Goal: Check status: Check status

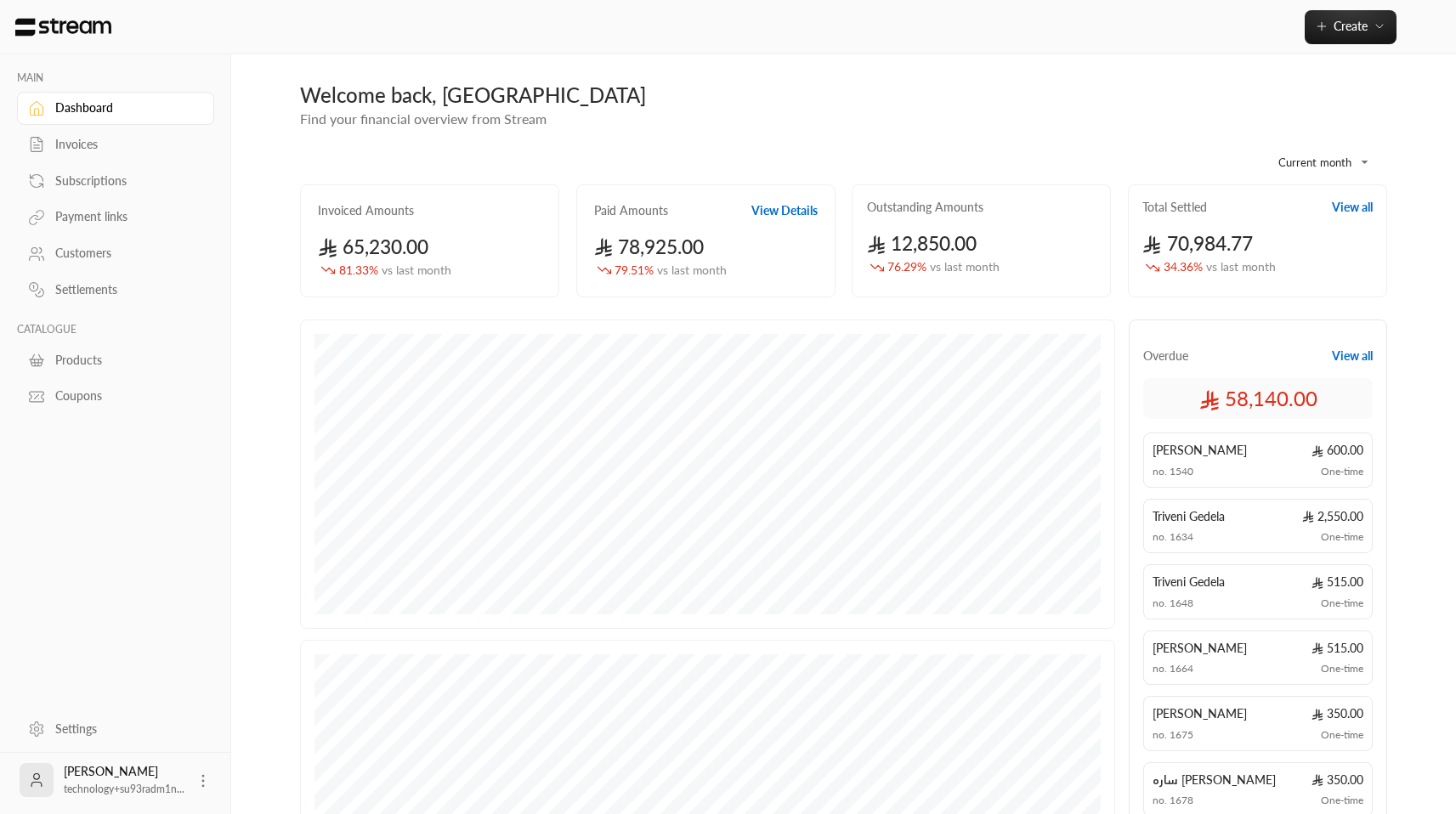
click at [120, 146] on div "Invoices" at bounding box center [124, 144] width 137 height 17
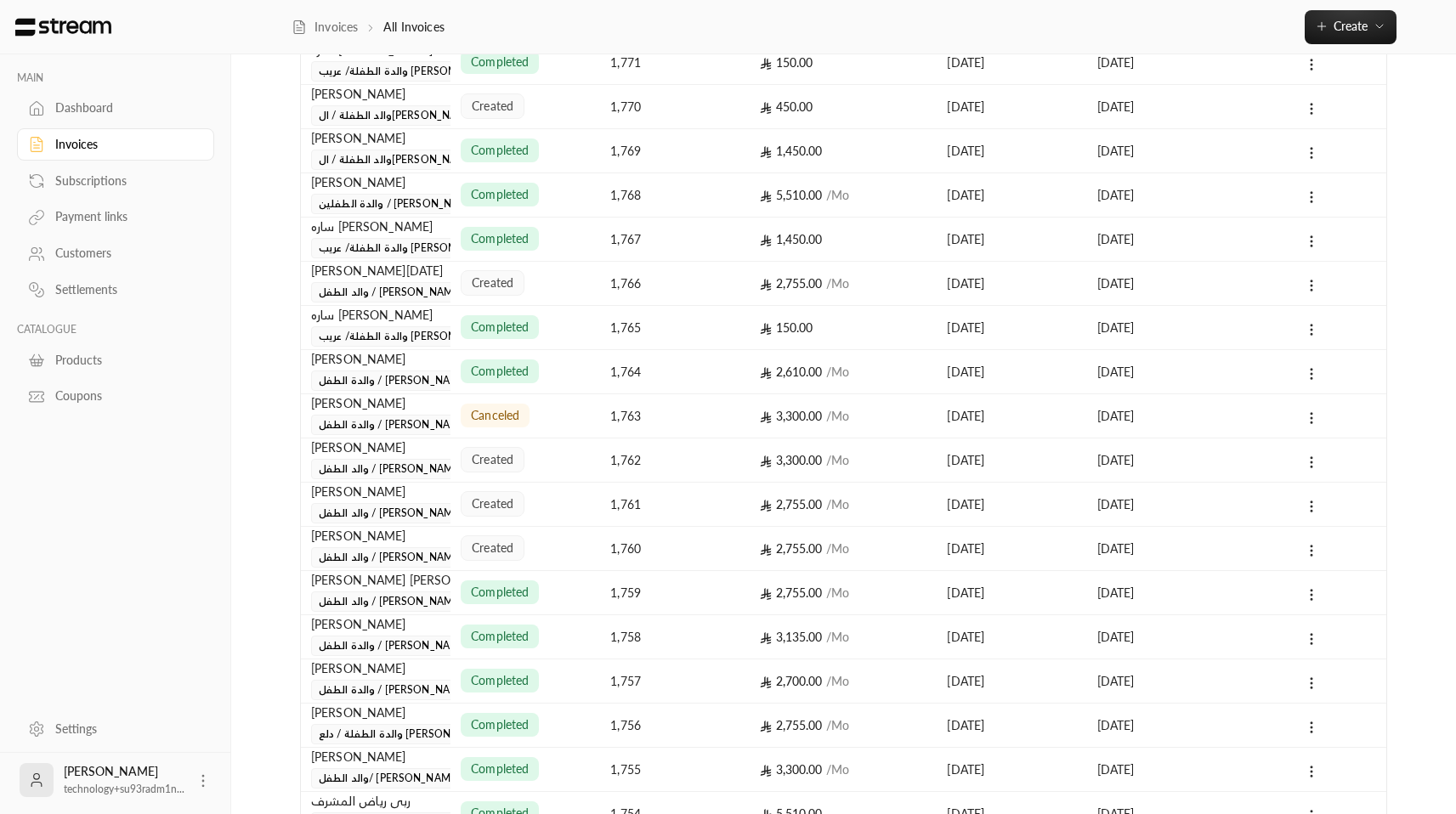
scroll to position [614, 0]
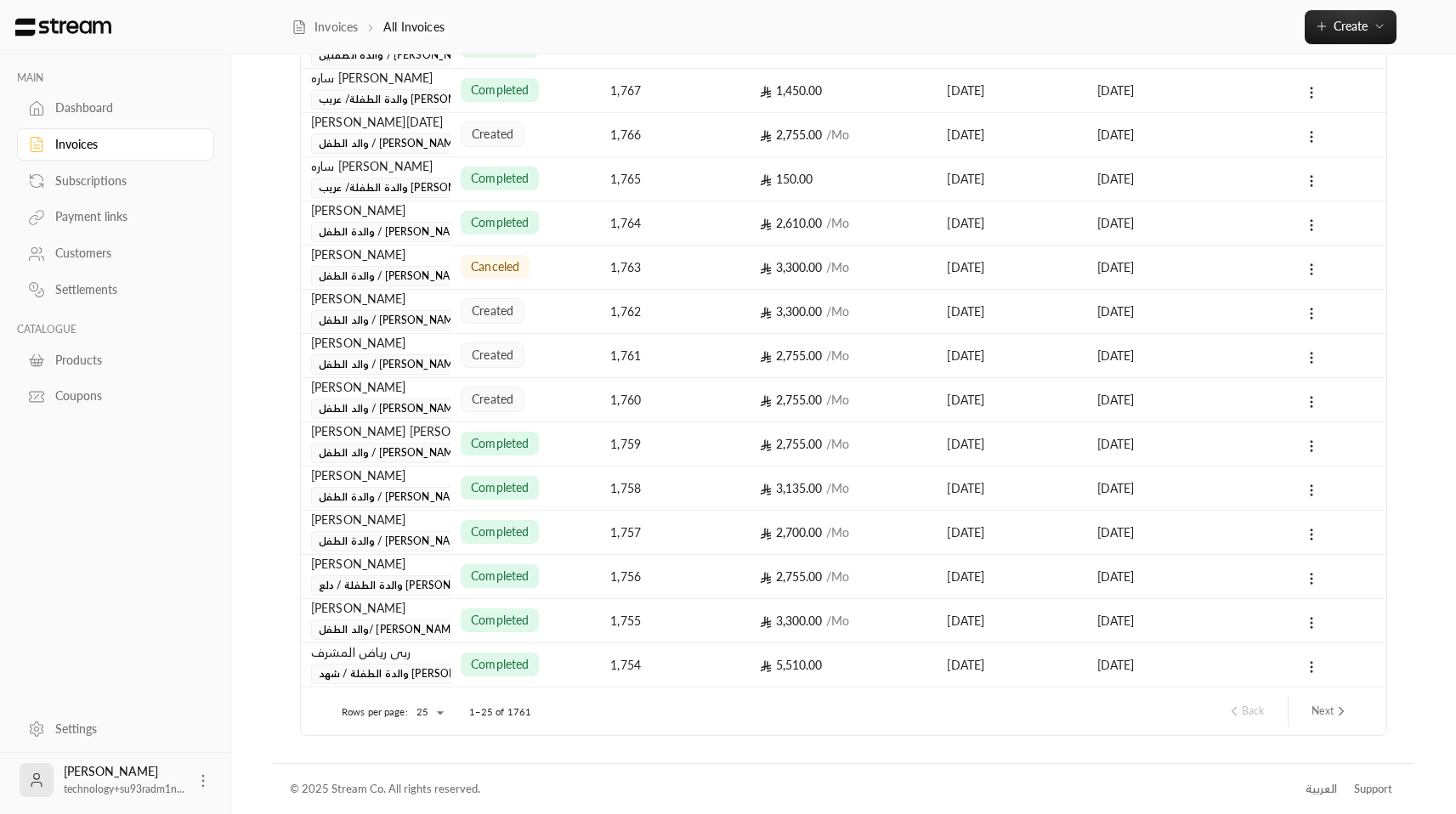
click at [1332, 699] on button "Next" at bounding box center [1330, 710] width 51 height 29
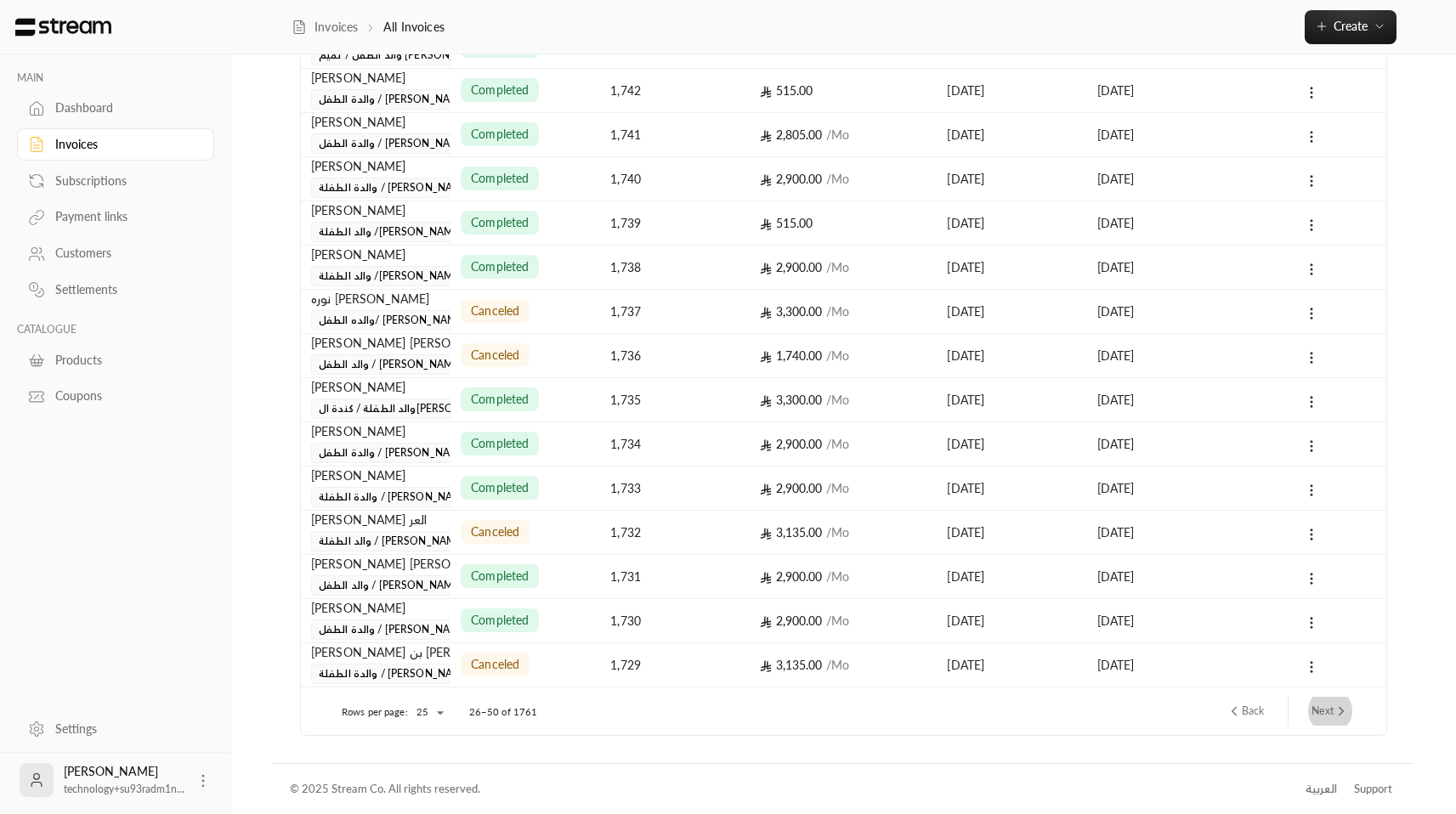
click at [1340, 711] on icon "next page" at bounding box center [1341, 711] width 15 height 15
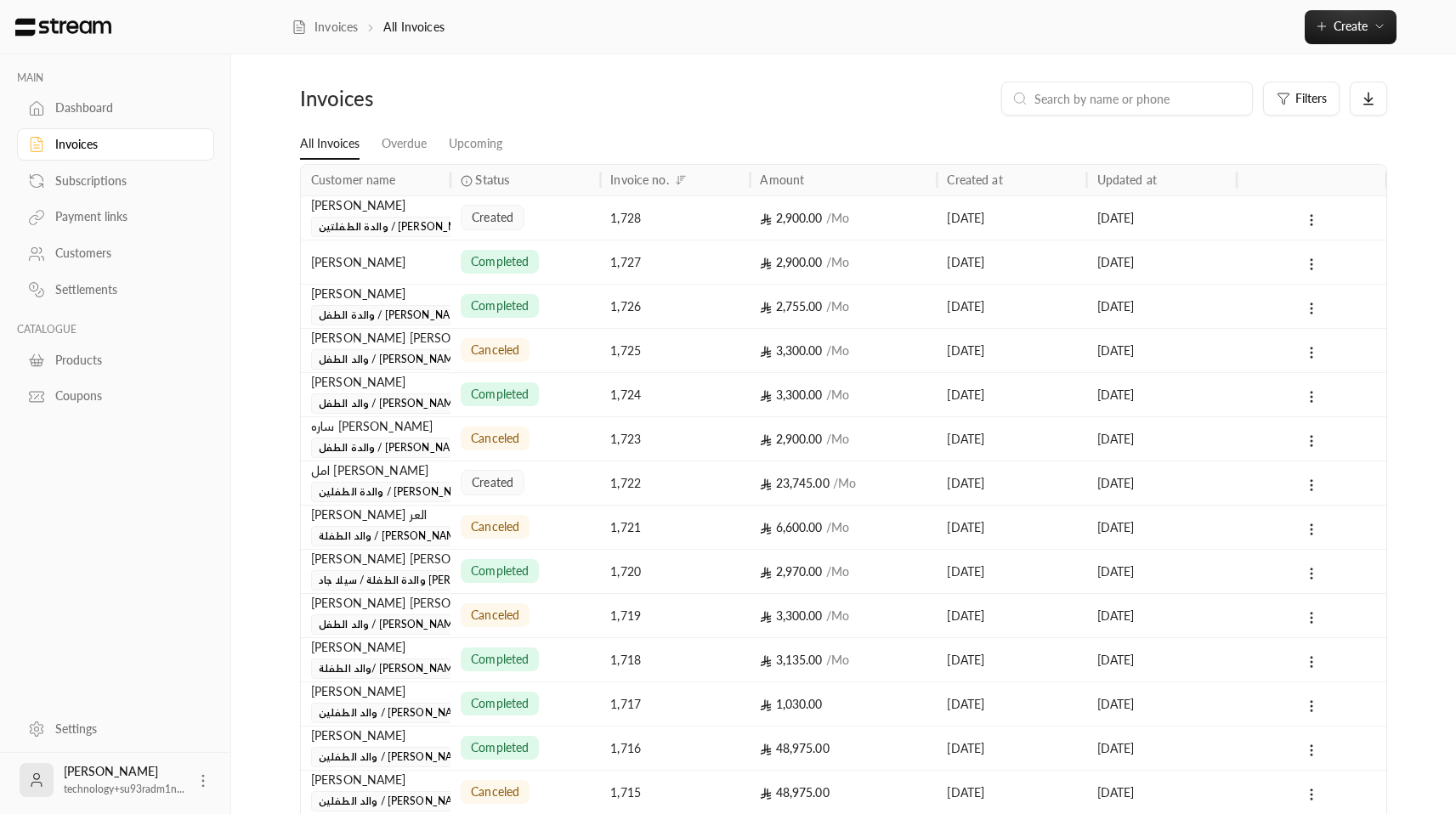
click at [610, 487] on div "1,722" at bounding box center [674, 483] width 129 height 44
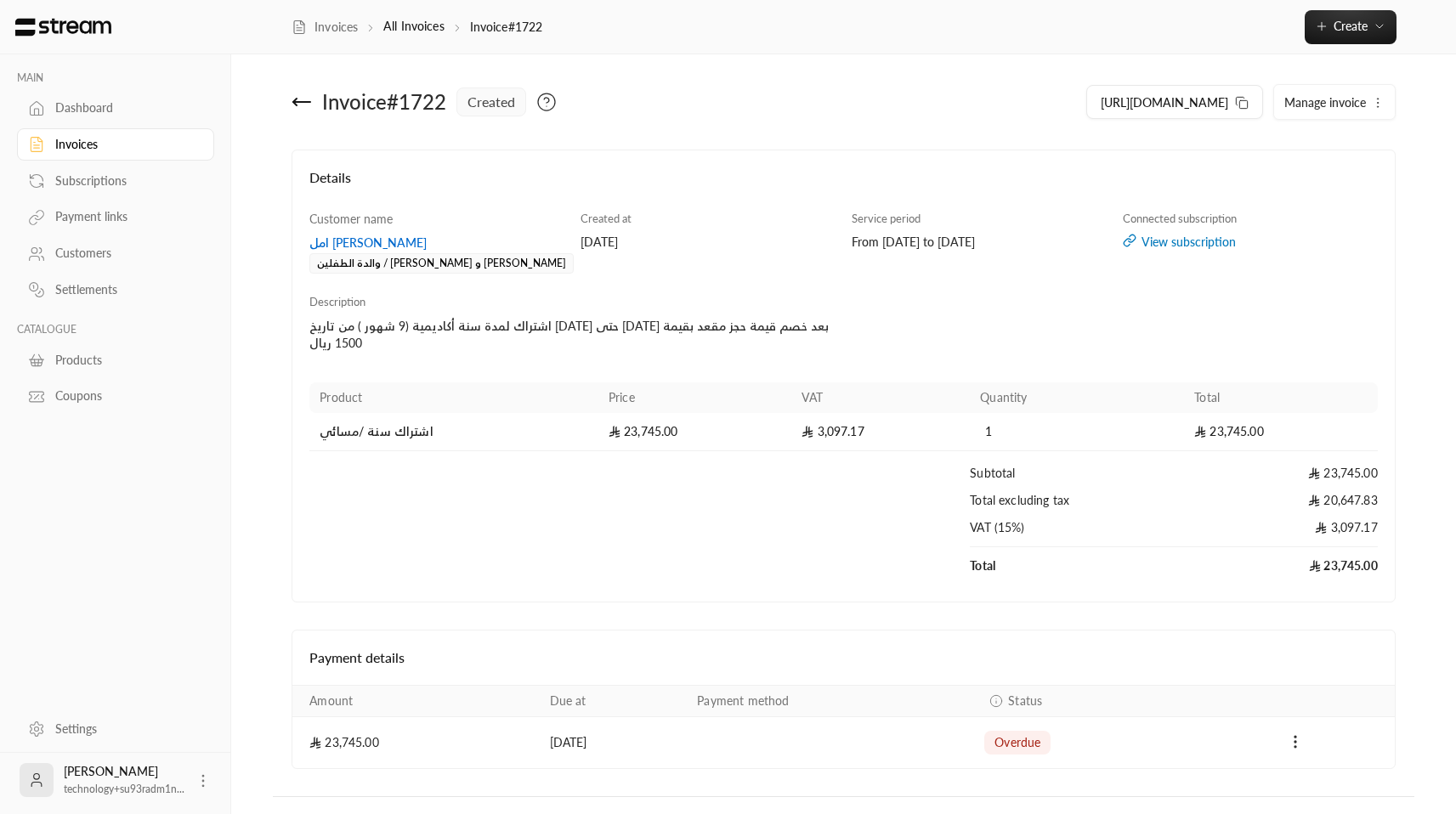
click at [1167, 245] on div "View subscription" at bounding box center [1250, 242] width 255 height 17
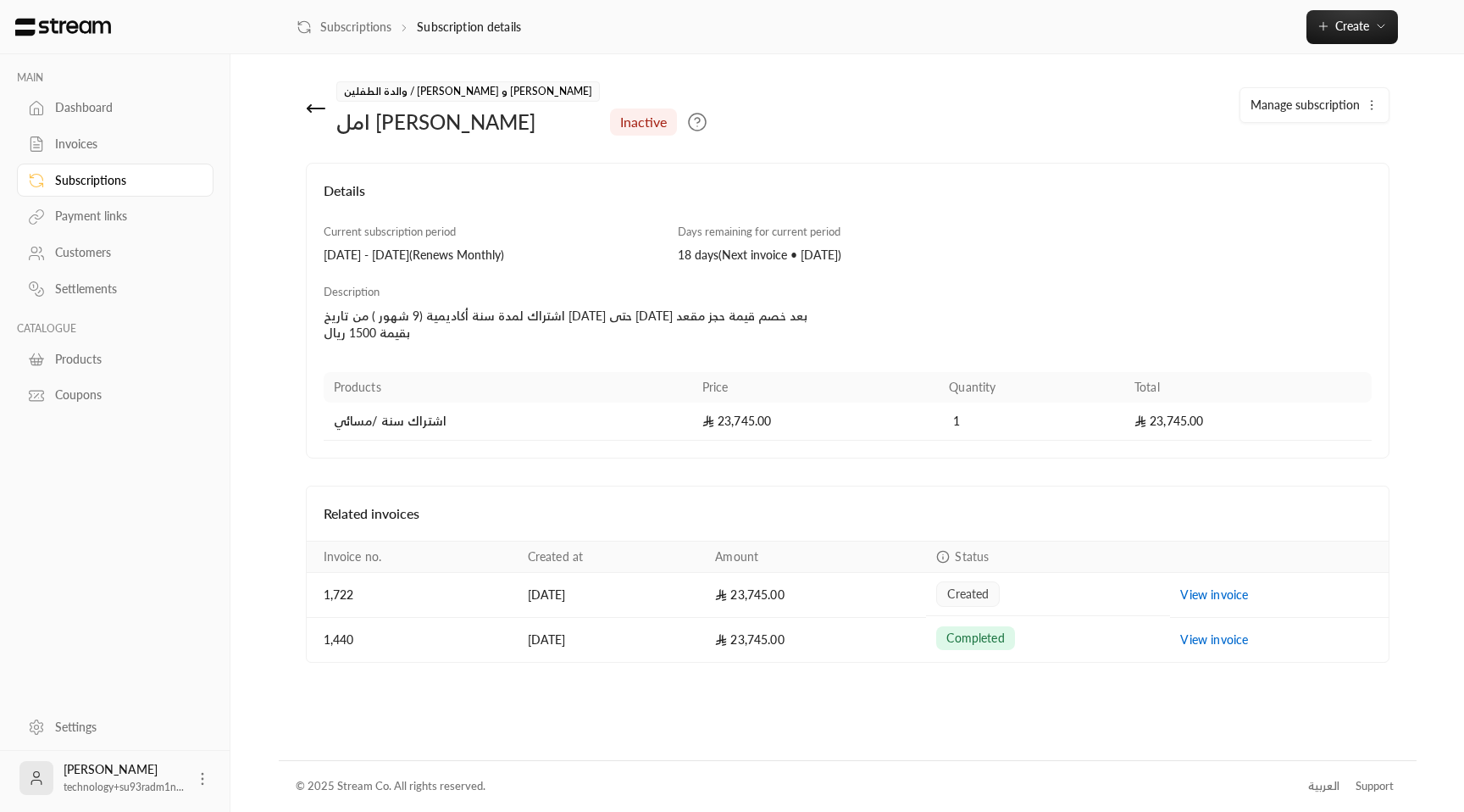
click at [409, 638] on td "1,440" at bounding box center [412, 640] width 211 height 44
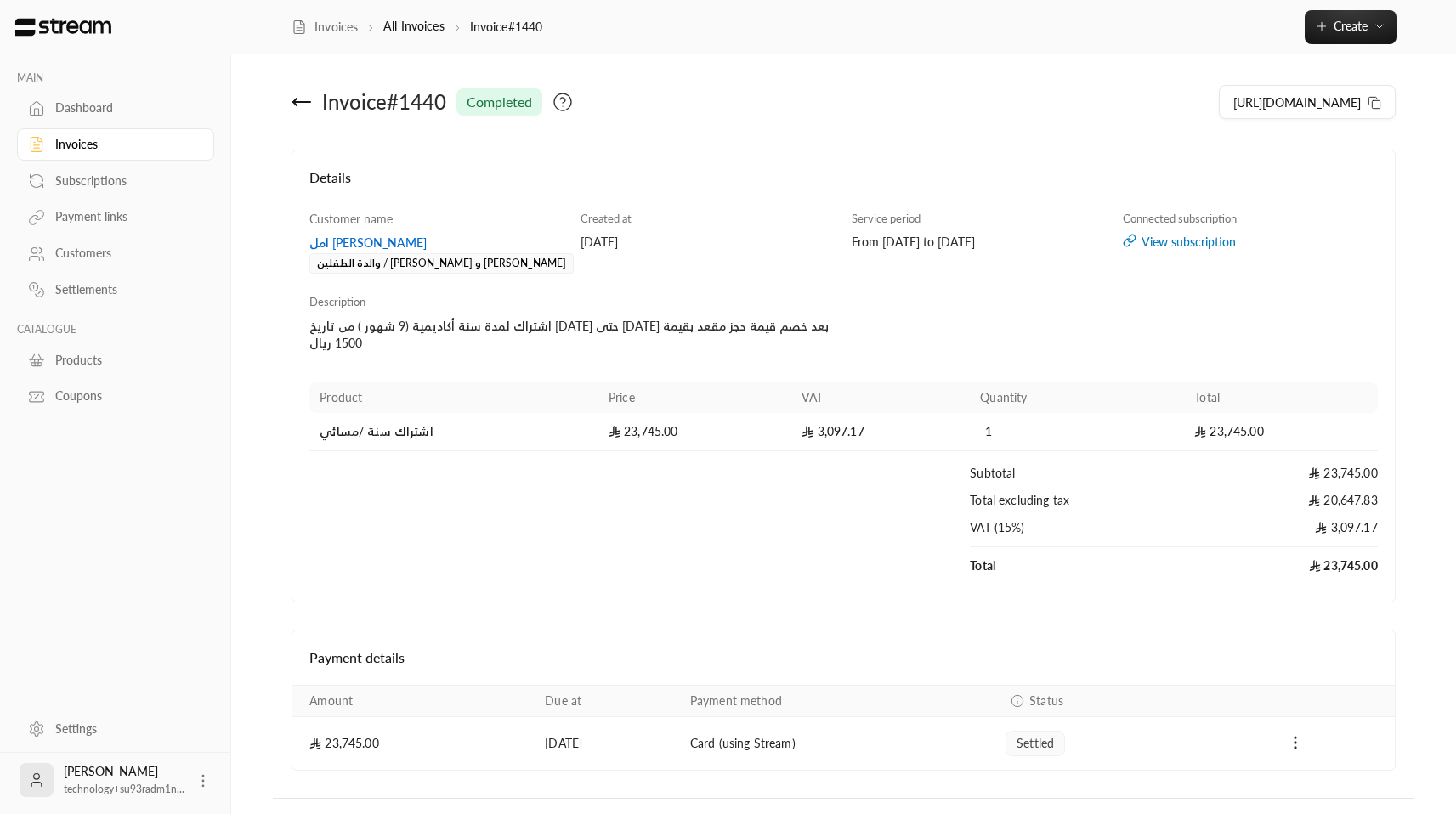
click at [893, 237] on div "From [DATE] to [DATE]" at bounding box center [979, 242] width 255 height 17
drag, startPoint x: 981, startPoint y: 245, endPoint x: 1008, endPoint y: 241, distance: 27.3
click at [994, 245] on div "From [DATE] to [DATE]" at bounding box center [979, 242] width 255 height 17
drag, startPoint x: 1038, startPoint y: 242, endPoint x: 880, endPoint y: 244, distance: 158.0
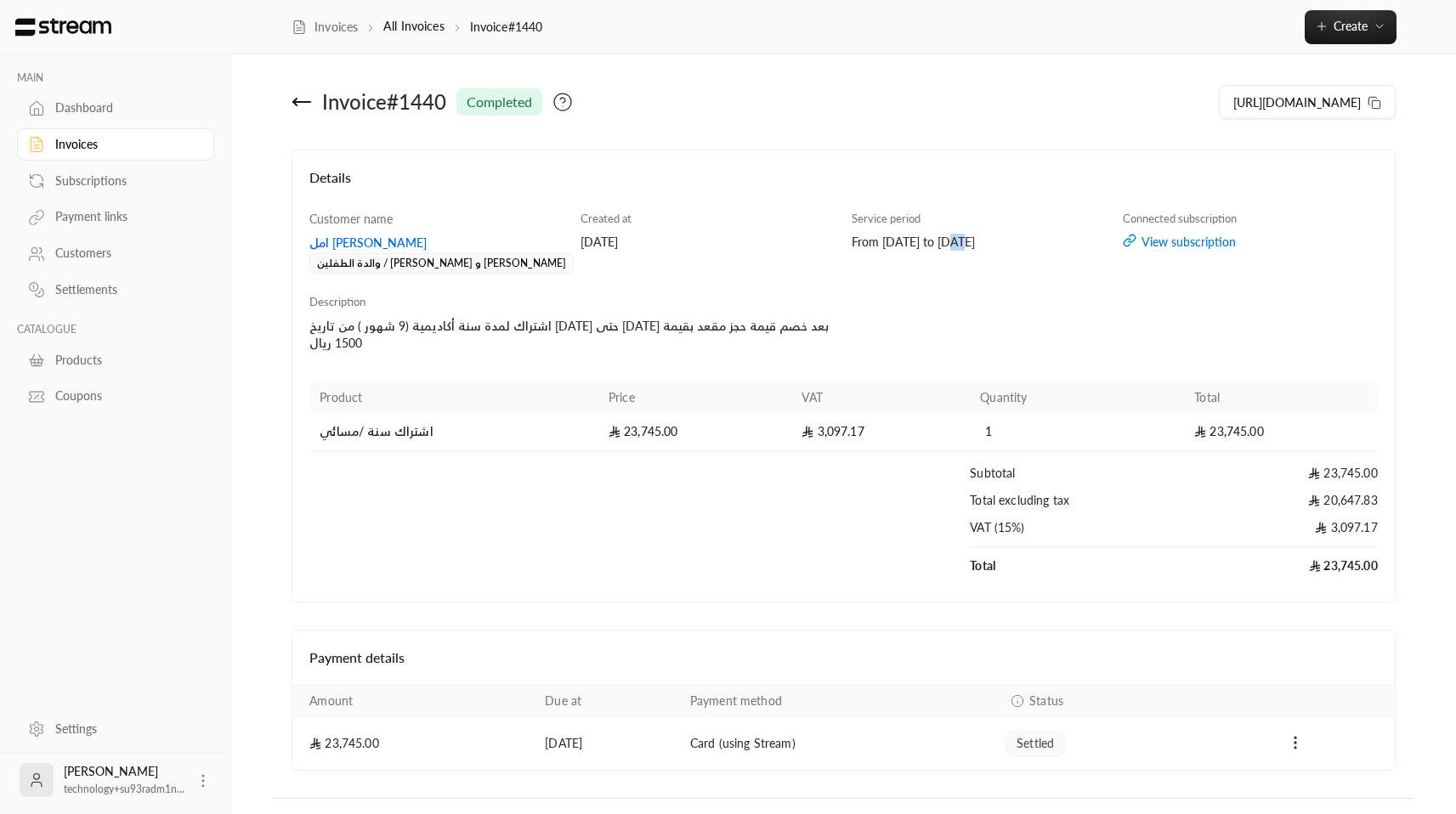
click at [880, 244] on div "From [DATE] to [DATE]" at bounding box center [979, 242] width 255 height 17
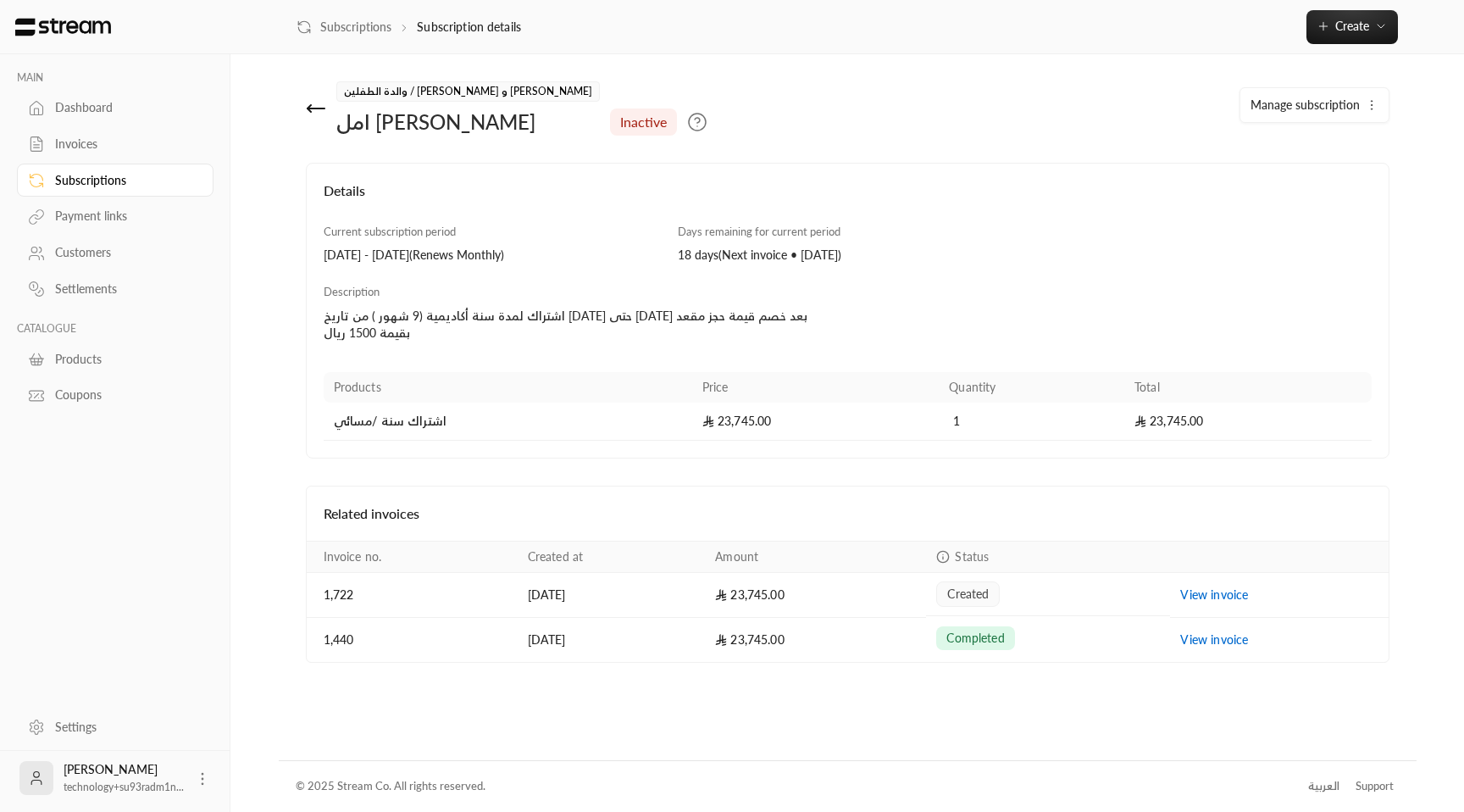
click at [596, 315] on div "اشتراك لمدة سنة أكاديمية (9 شهور ) من تاريخ [DATE] حتى [DATE] بعد خصم قيمة حجز …" at bounding box center [582, 324] width 516 height 34
click at [580, 319] on div "اشتراك لمدة سنة أكاديمية (9 شهور ) من تاريخ [DATE] حتى [DATE] بعد خصم قيمة حجز …" at bounding box center [582, 324] width 516 height 34
click at [547, 320] on div "اشتراك لمدة سنة أكاديمية (9 شهور ) من تاريخ [DATE] حتى [DATE] بعد خصم قيمة حجز …" at bounding box center [582, 324] width 516 height 34
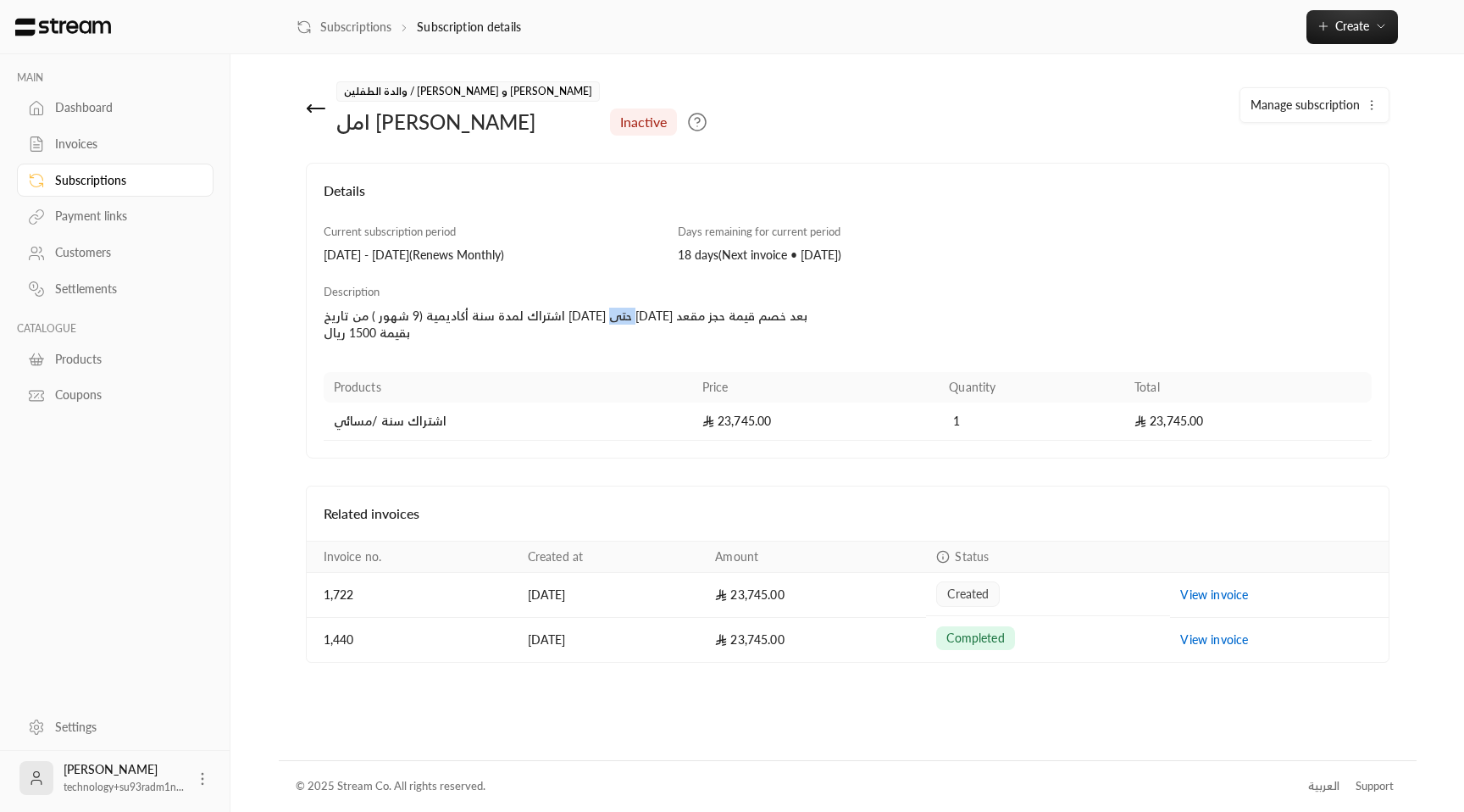
click at [547, 320] on div "اشتراك لمدة سنة أكاديمية (9 شهور ) من تاريخ [DATE] حتى [DATE] بعد خصم قيمة حجز …" at bounding box center [582, 324] width 516 height 34
click at [467, 319] on div "اشتراك لمدة سنة أكاديمية (9 شهور ) من تاريخ [DATE] حتى [DATE] بعد خصم قيمة حجز …" at bounding box center [582, 324] width 516 height 34
click at [474, 322] on div "اشتراك لمدة سنة أكاديمية (9 شهور ) من تاريخ [DATE] حتى [DATE] بعد خصم قيمة حجز …" at bounding box center [582, 324] width 516 height 34
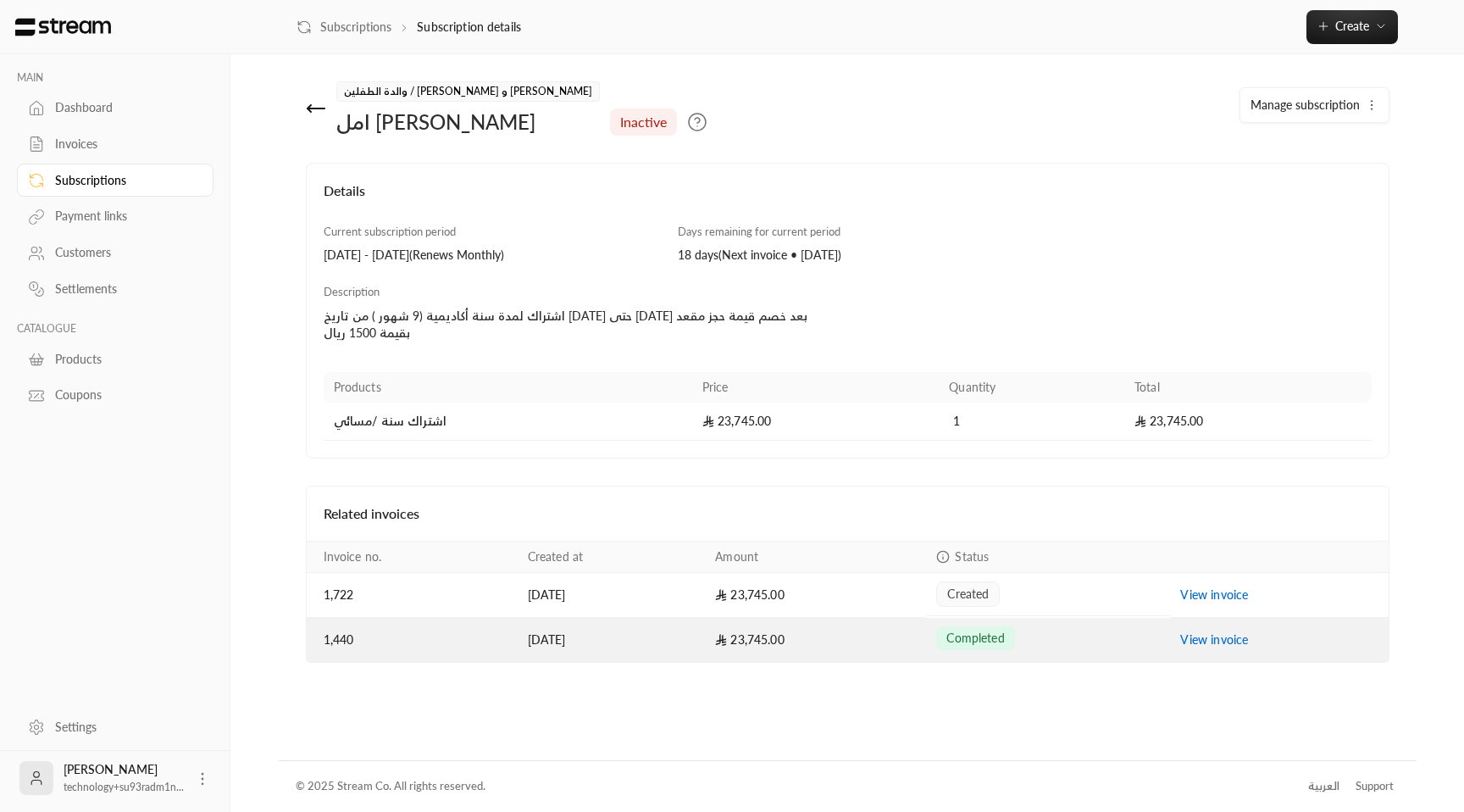
click at [1218, 647] on td "View invoice" at bounding box center [1279, 640] width 218 height 44
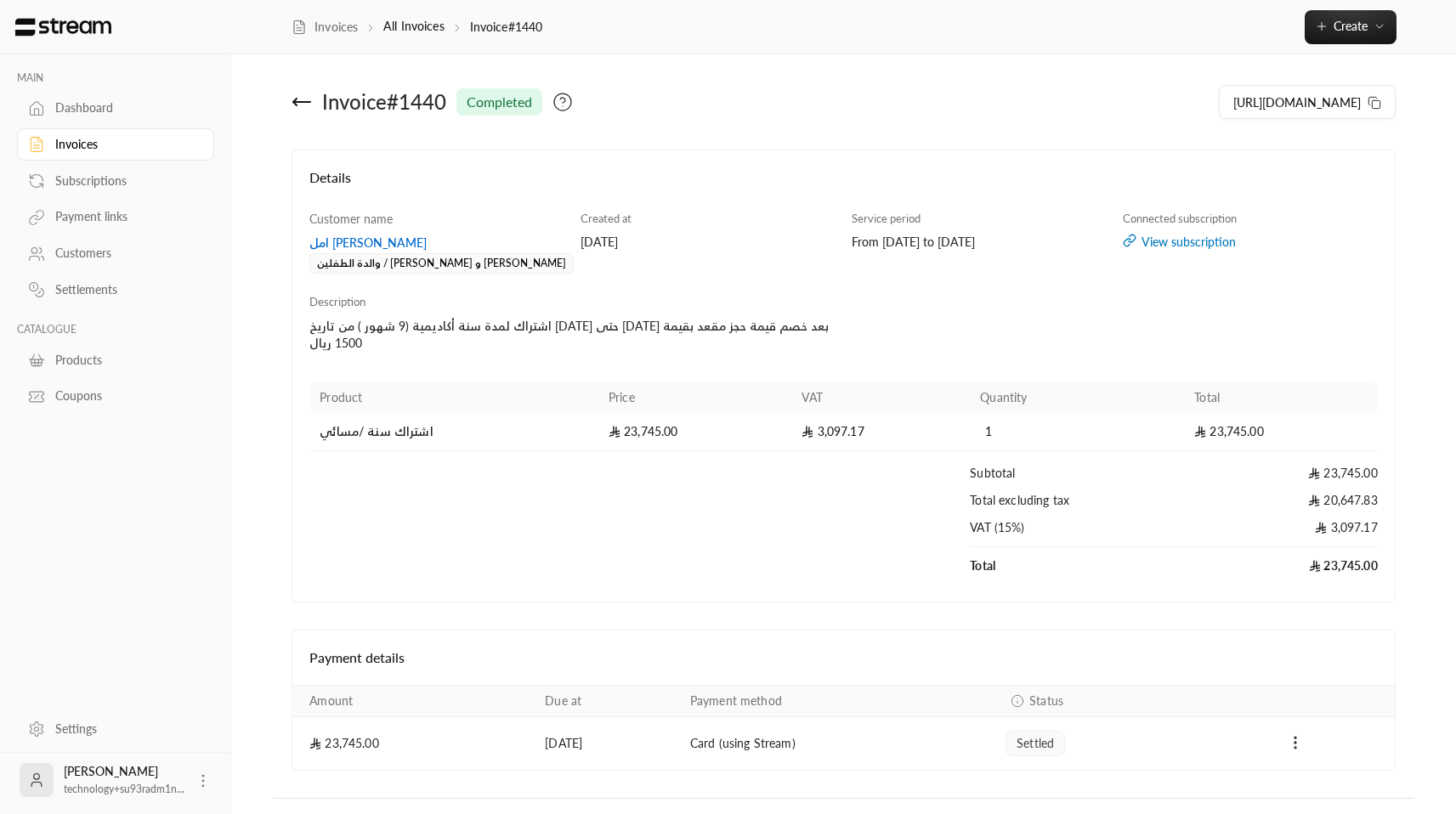
drag, startPoint x: 852, startPoint y: 241, endPoint x: 1014, endPoint y: 240, distance: 162.0
click at [1030, 242] on div "From [DATE] to [DATE]" at bounding box center [979, 242] width 255 height 17
click at [916, 240] on div "From [DATE] to [DATE]" at bounding box center [979, 242] width 255 height 17
click at [905, 242] on div "From [DATE] to [DATE]" at bounding box center [979, 242] width 255 height 17
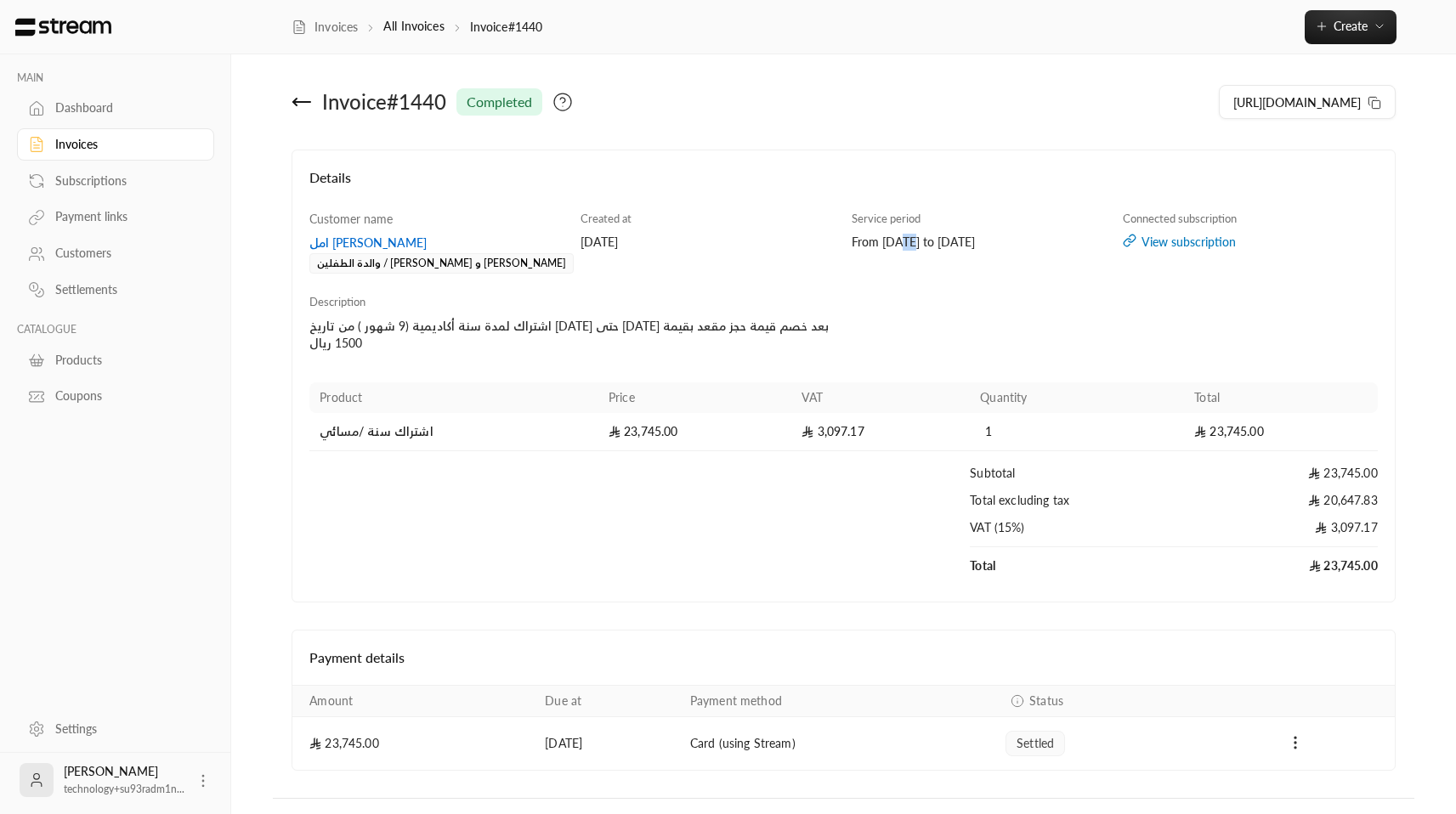
click at [915, 244] on div "From [DATE] to [DATE]" at bounding box center [979, 242] width 255 height 17
click at [992, 237] on div "From [DATE] to [DATE]" at bounding box center [979, 242] width 255 height 17
drag, startPoint x: 851, startPoint y: 242, endPoint x: 863, endPoint y: 224, distance: 21.6
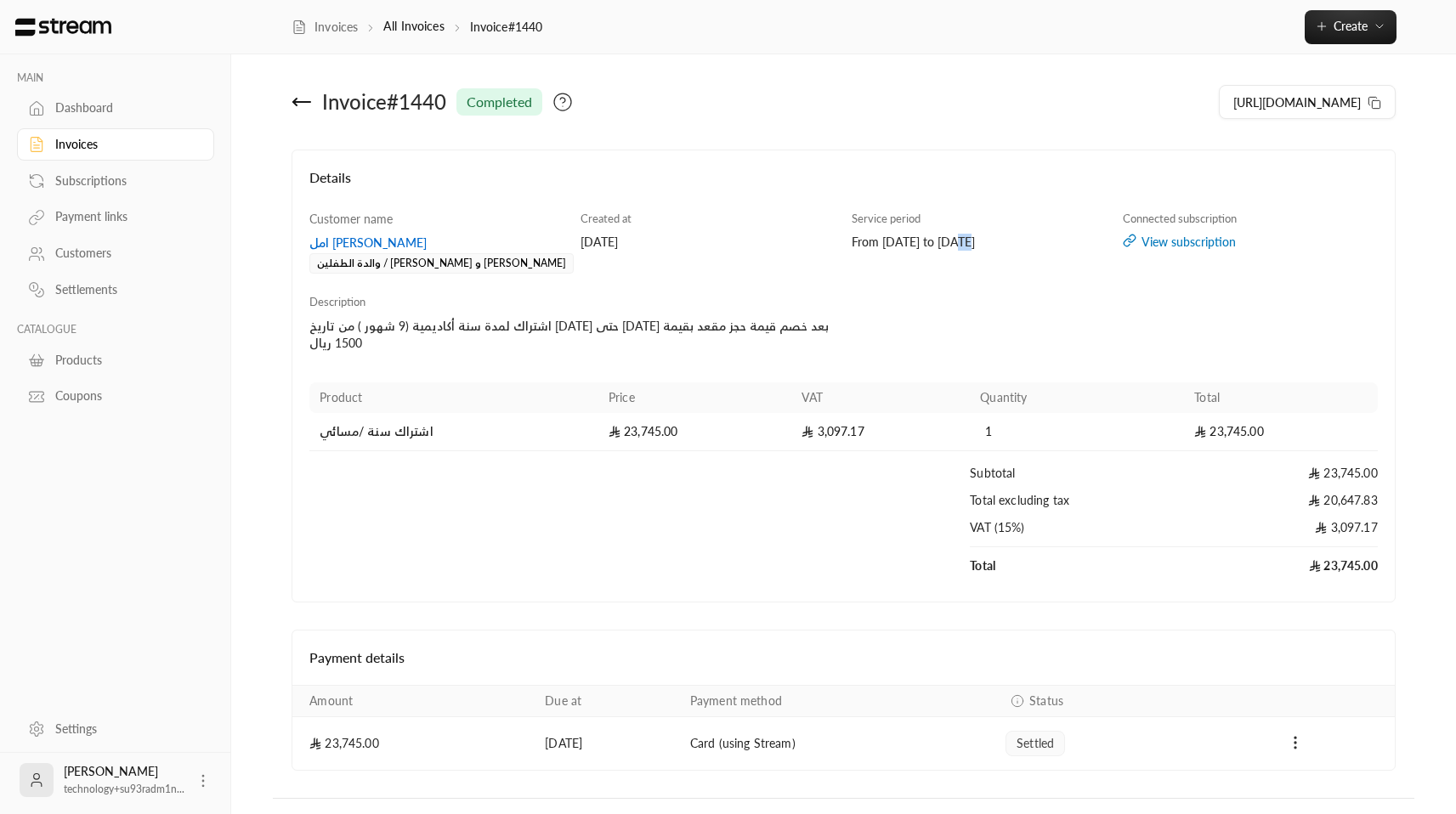
click at [1066, 254] on div "Service period From 31/08/2025 to 30/09/2025" at bounding box center [980, 242] width 271 height 64
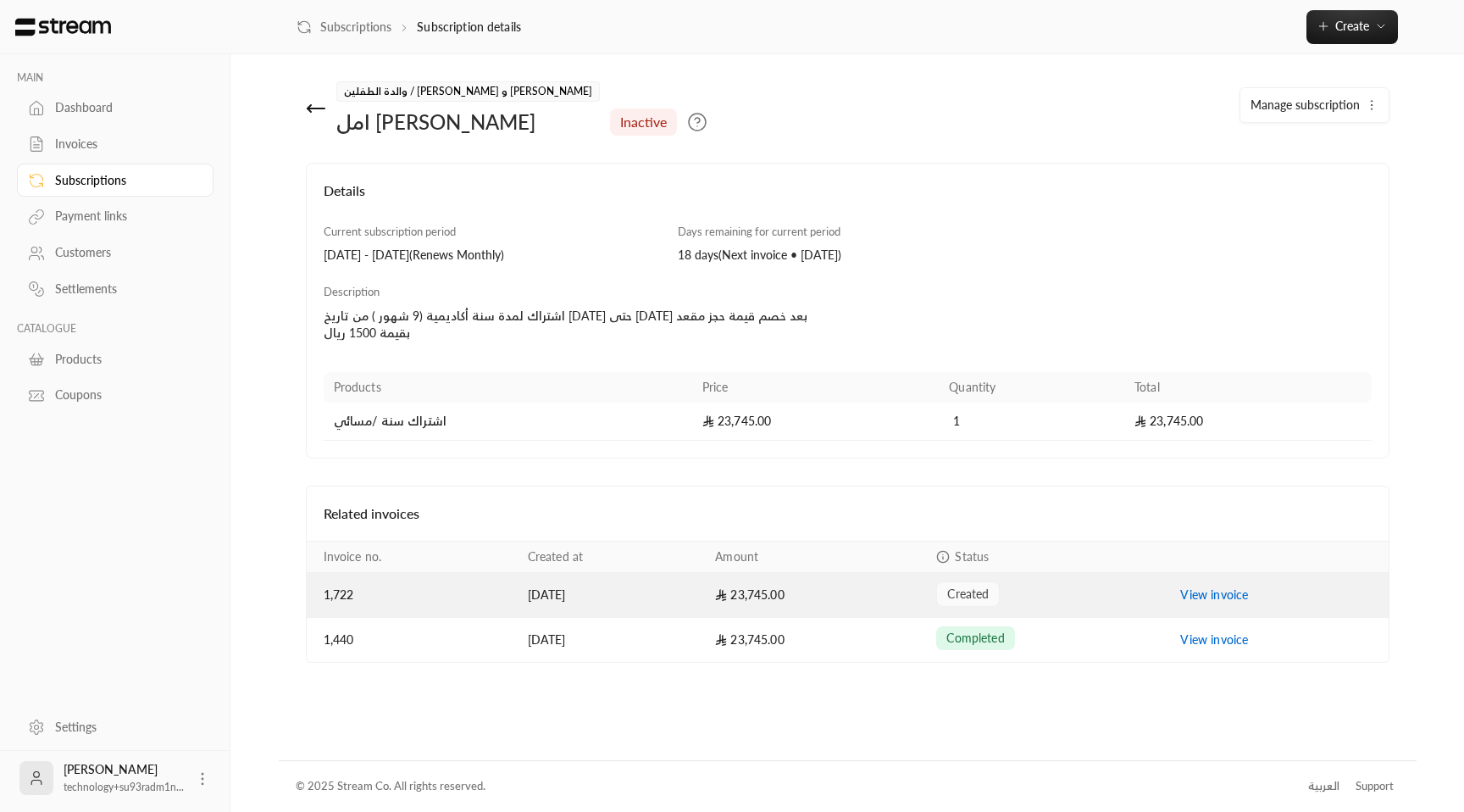
click at [1195, 594] on link "View invoice" at bounding box center [1214, 594] width 68 height 15
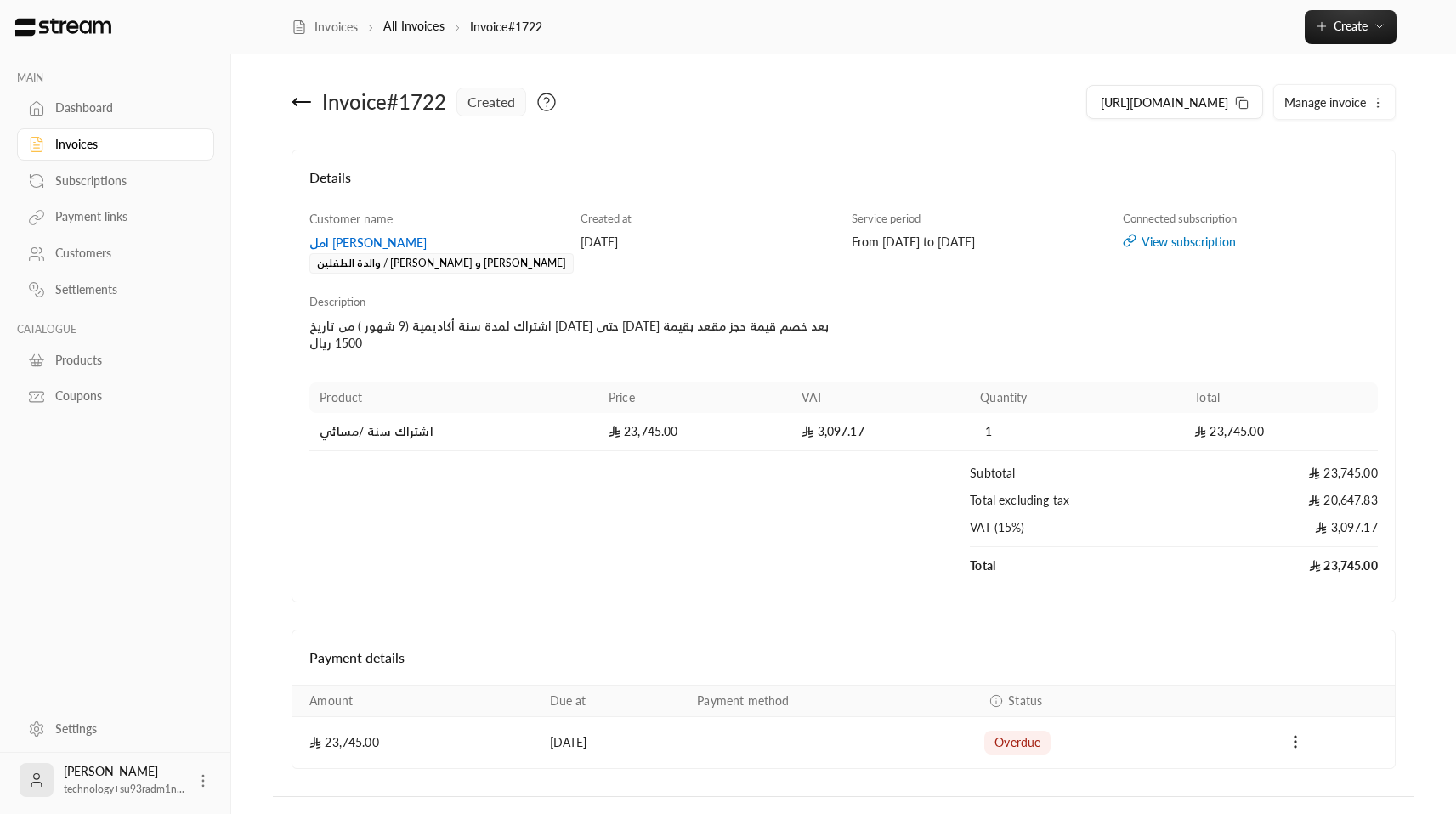
click at [914, 238] on div "From 30/09/2025 to 31/10/2025" at bounding box center [979, 242] width 255 height 17
click at [908, 241] on div "From 30/09/2025 to 31/10/2025" at bounding box center [979, 242] width 255 height 17
click at [878, 241] on div "From 30/09/2025 to 31/10/2025" at bounding box center [979, 242] width 255 height 17
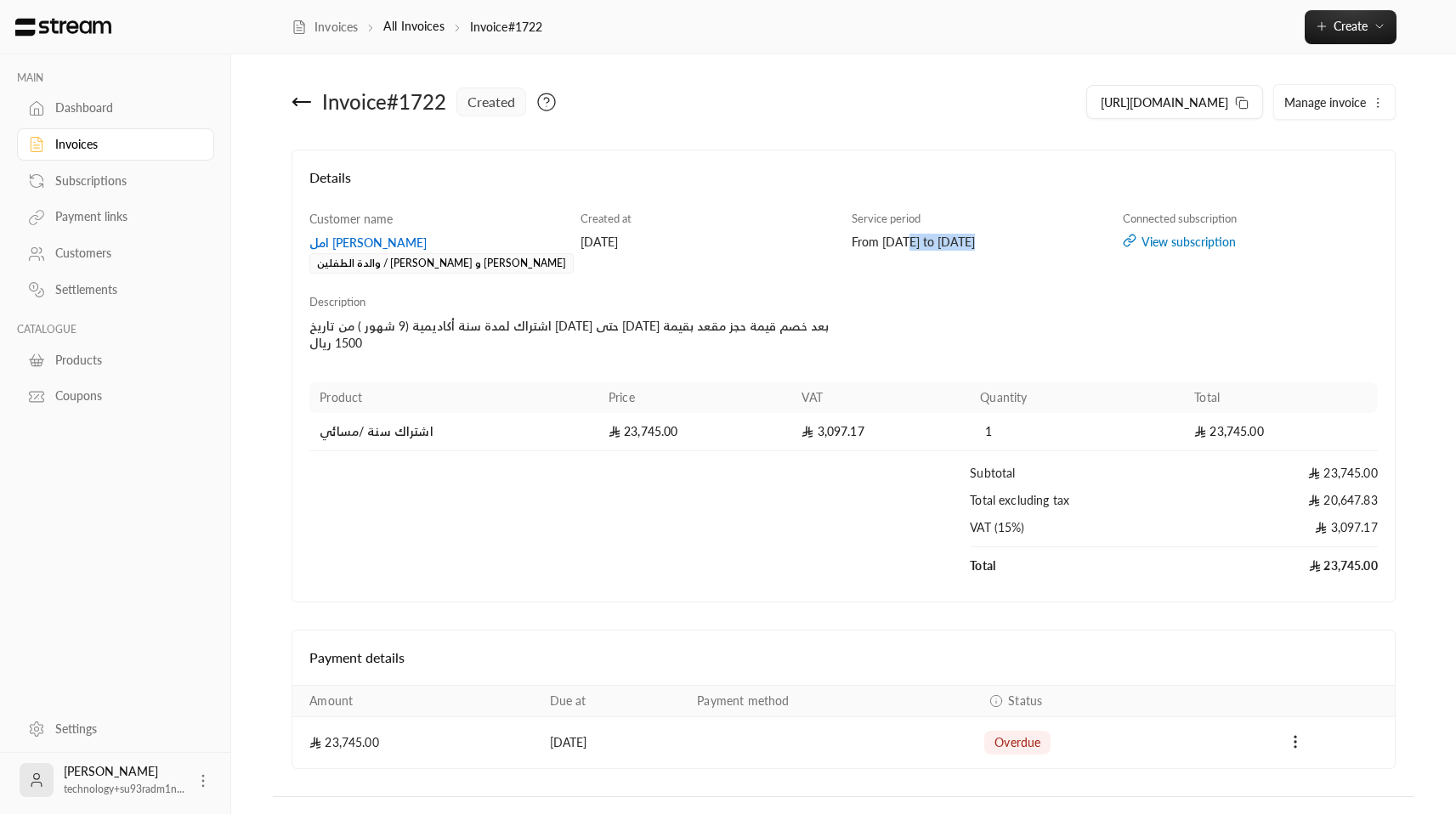
drag, startPoint x: 980, startPoint y: 243, endPoint x: 1006, endPoint y: 239, distance: 26.3
click at [1006, 239] on div "From 30/09/2025 to 31/10/2025" at bounding box center [979, 242] width 255 height 17
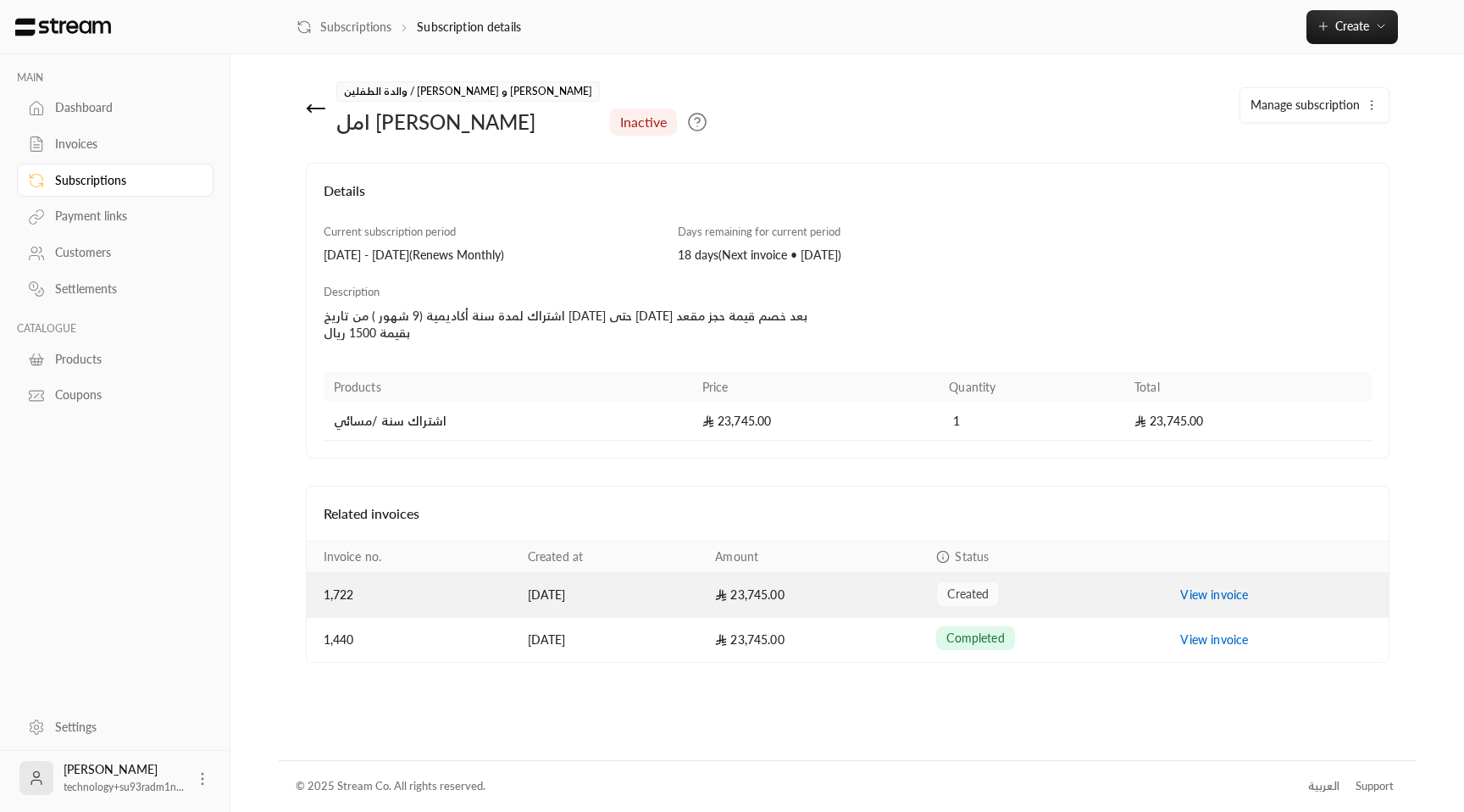
click at [1217, 597] on link "View invoice" at bounding box center [1214, 594] width 68 height 15
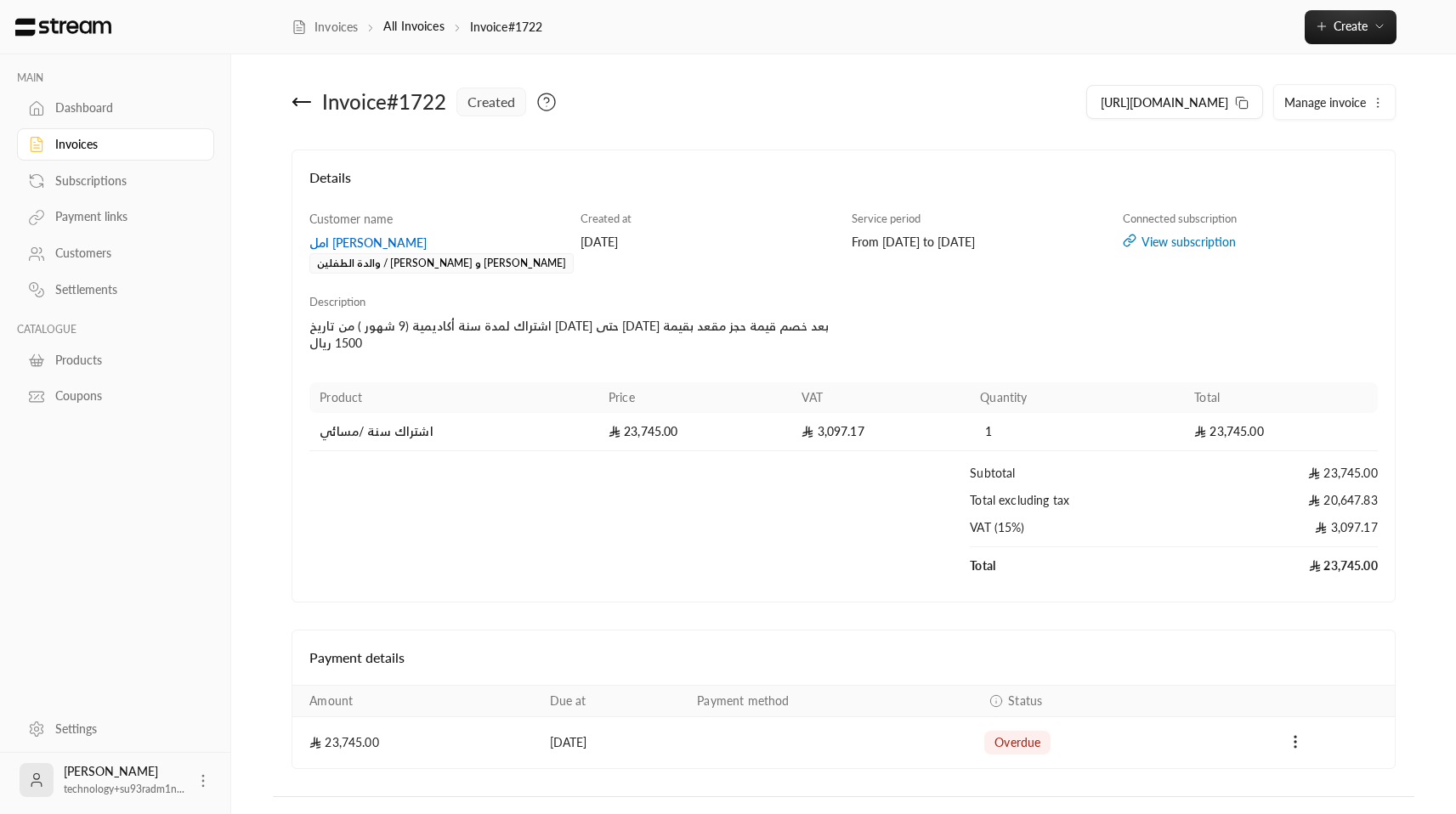
click at [1340, 102] on span "Manage invoice" at bounding box center [1325, 102] width 82 height 15
drag, startPoint x: 1124, startPoint y: 331, endPoint x: 1192, endPoint y: 258, distance: 99.8
click at [1124, 331] on div "Customer name امل الجاسر والدة الطفلين / عبدالرحمن و سارة الصالح Created at 27/…" at bounding box center [844, 397] width 1085 height 374
click at [1200, 234] on div "View subscription" at bounding box center [1250, 242] width 255 height 17
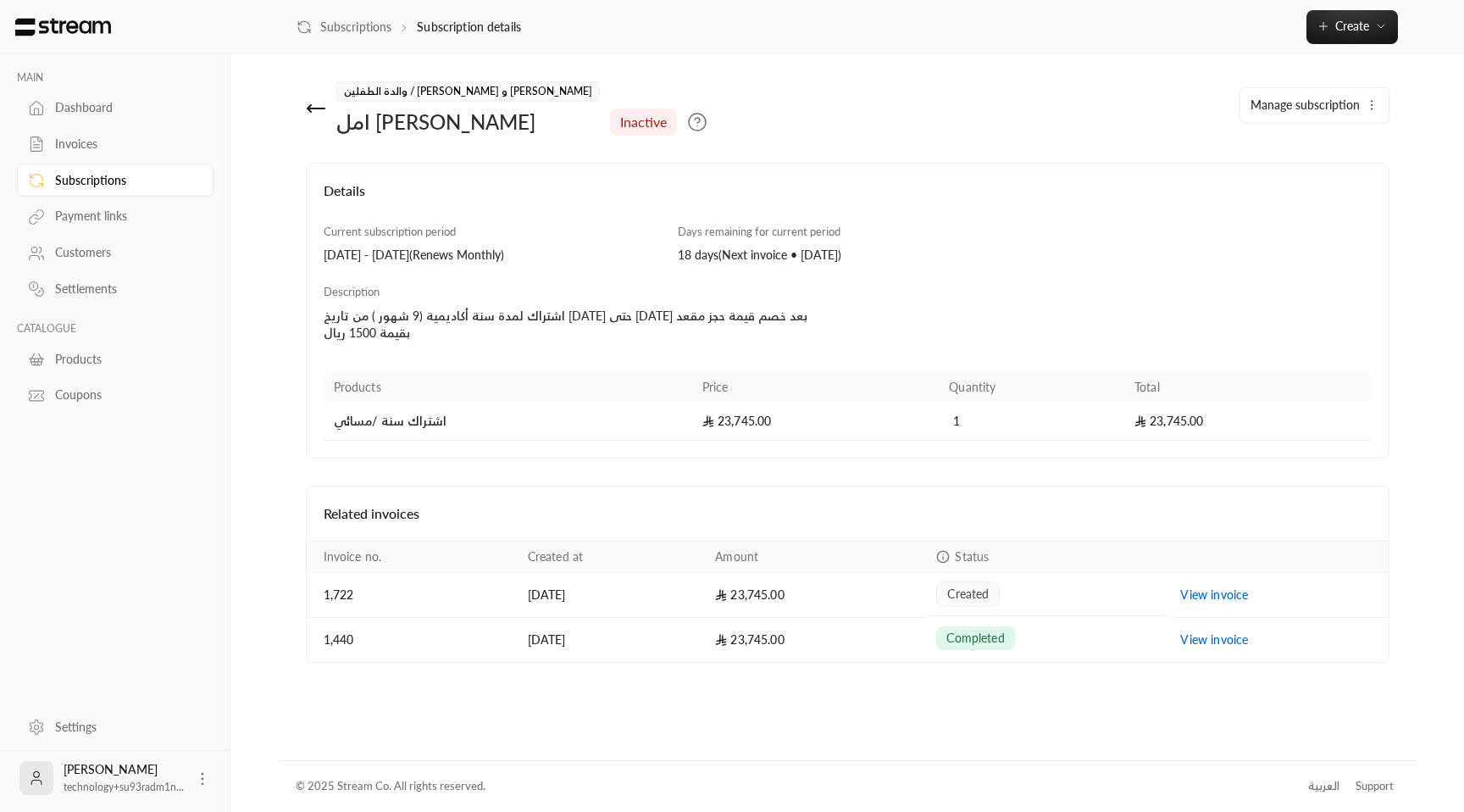
click at [1337, 123] on div "Manage subscription" at bounding box center [1214, 111] width 367 height 49
click at [1377, 24] on icon "button" at bounding box center [1381, 26] width 14 height 14
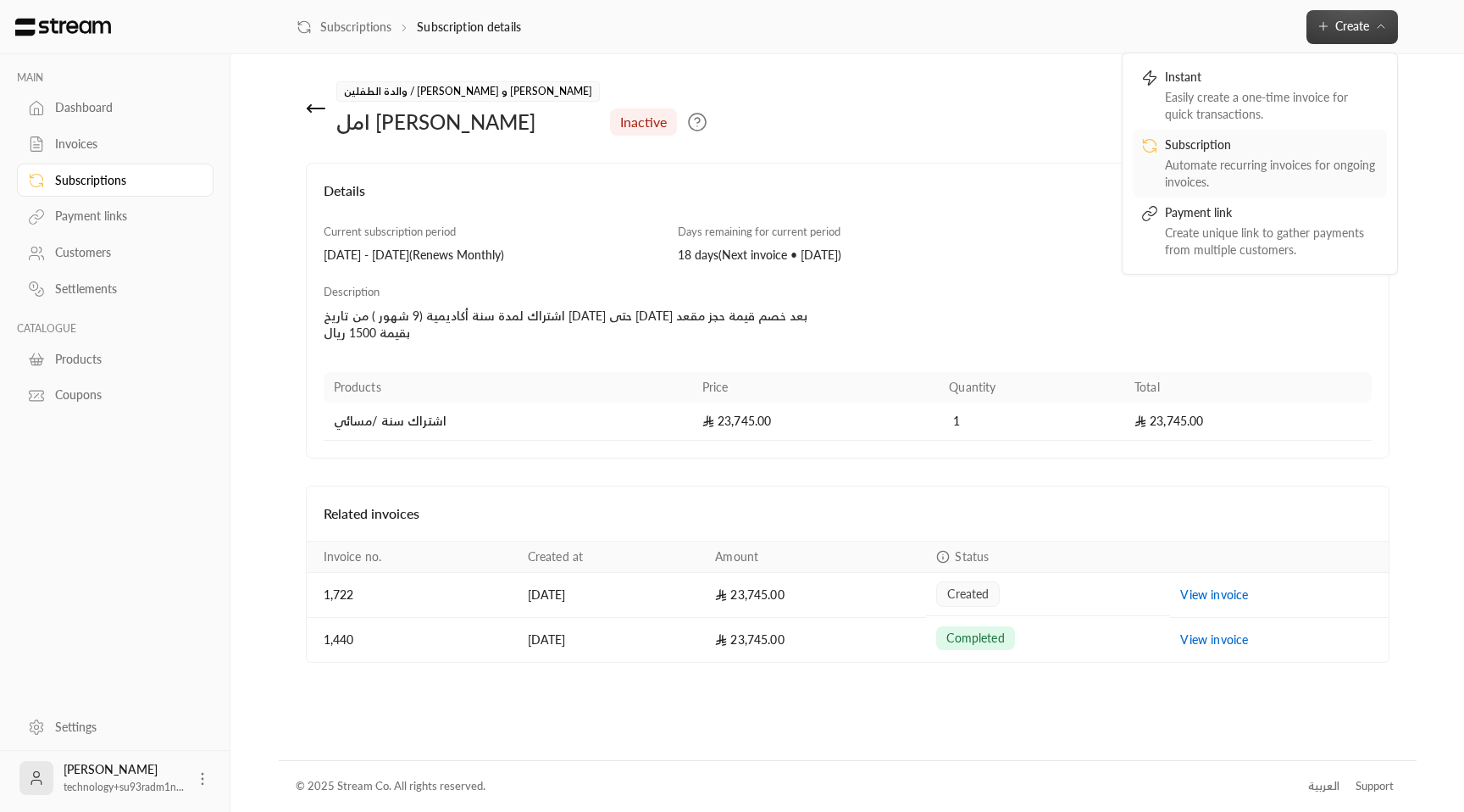
click at [1252, 151] on div "Subscription" at bounding box center [1271, 146] width 214 height 20
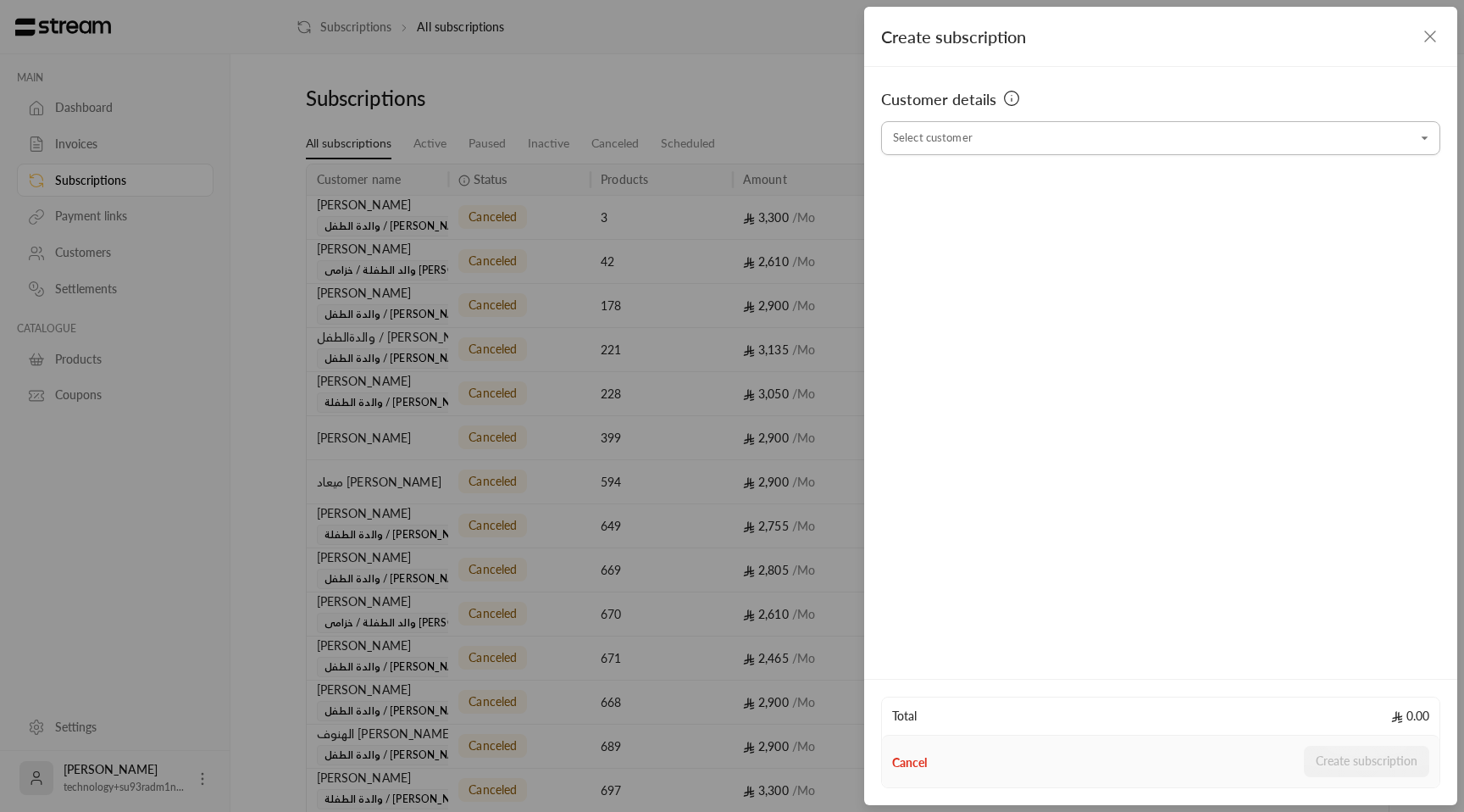
click at [1020, 133] on input "Select customer" at bounding box center [1161, 139] width 559 height 30
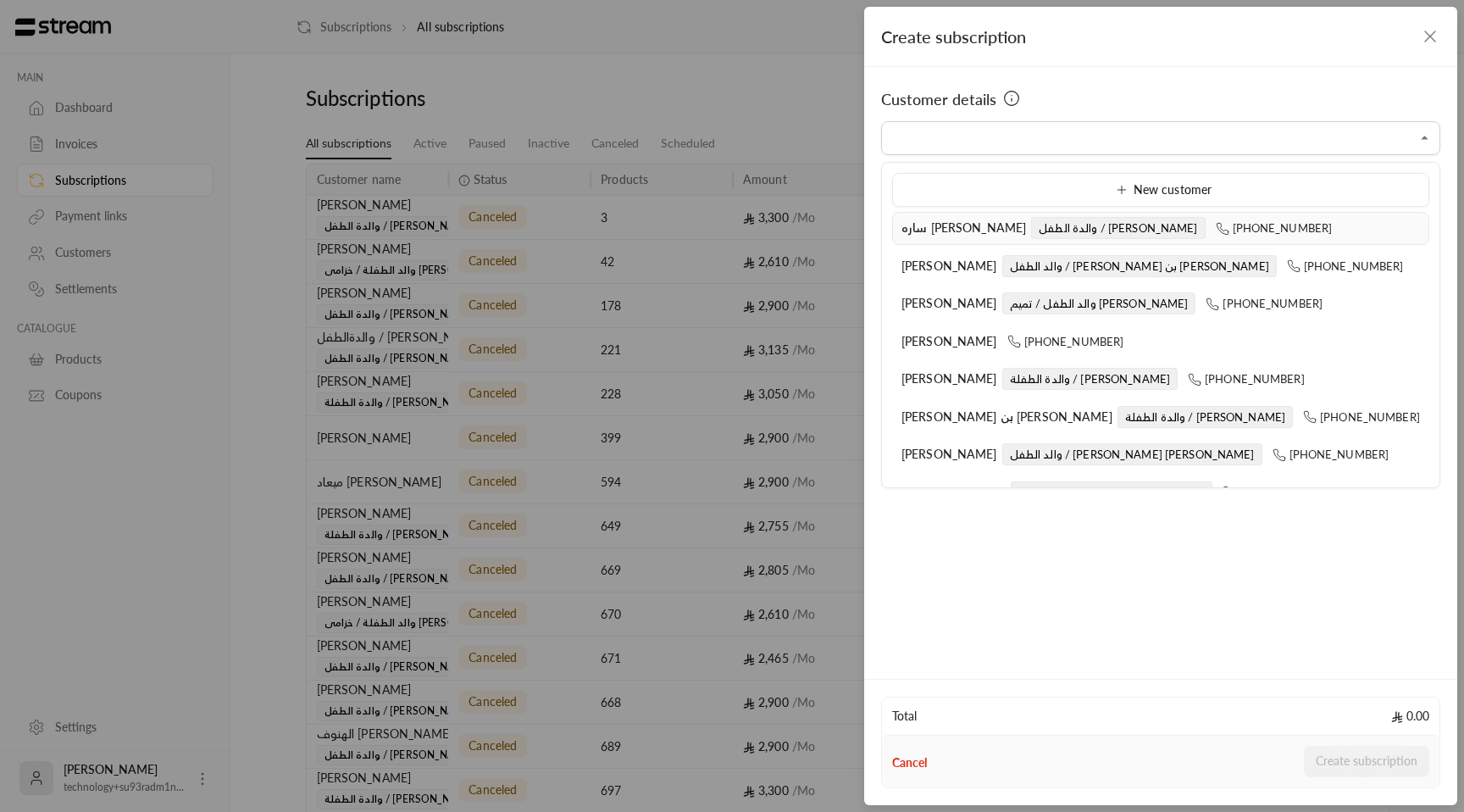
click at [1032, 230] on span "والدة الطفل / [PERSON_NAME]" at bounding box center [1119, 228] width 174 height 22
type input "**********"
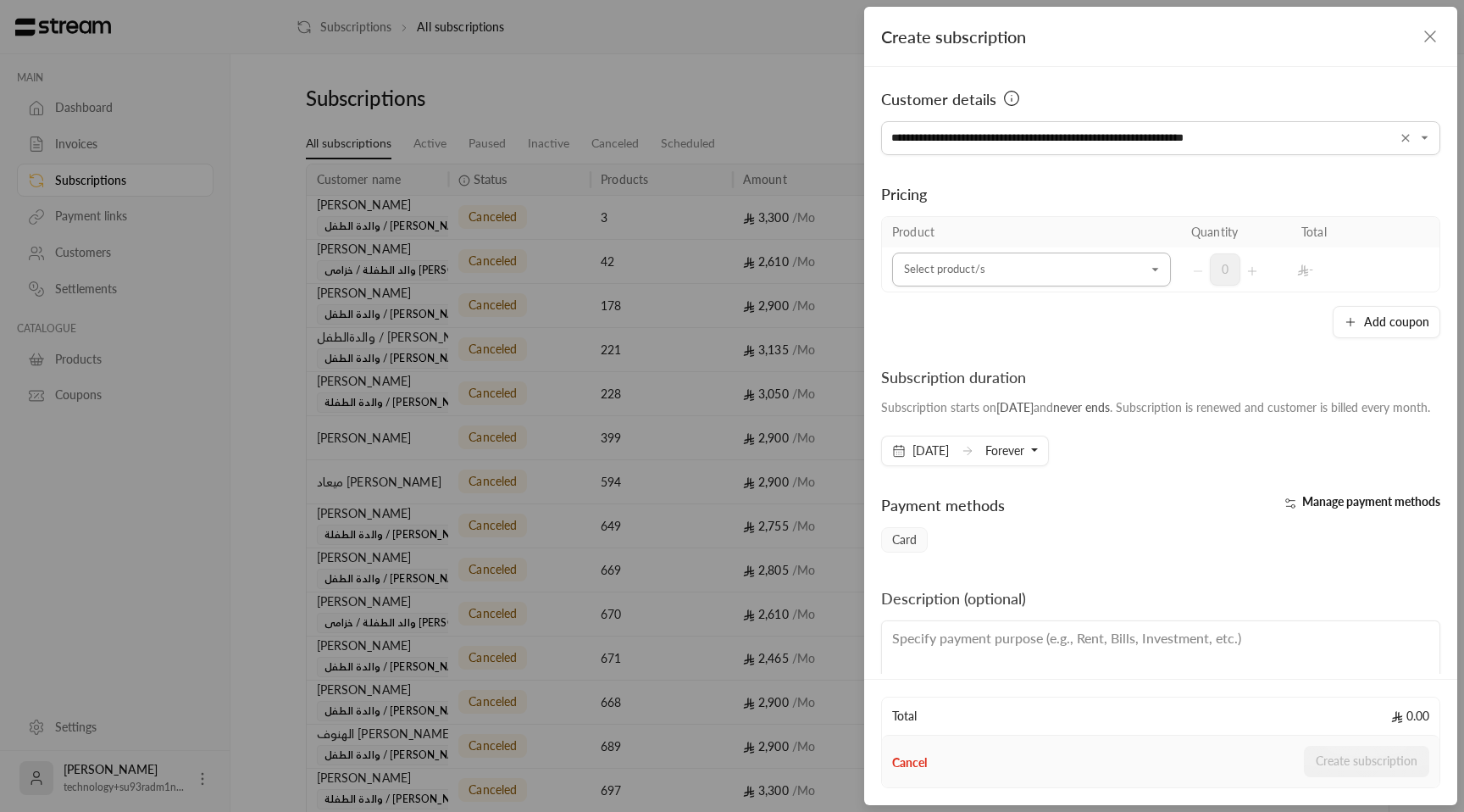
click at [1009, 262] on input "Select customer" at bounding box center [1032, 269] width 279 height 30
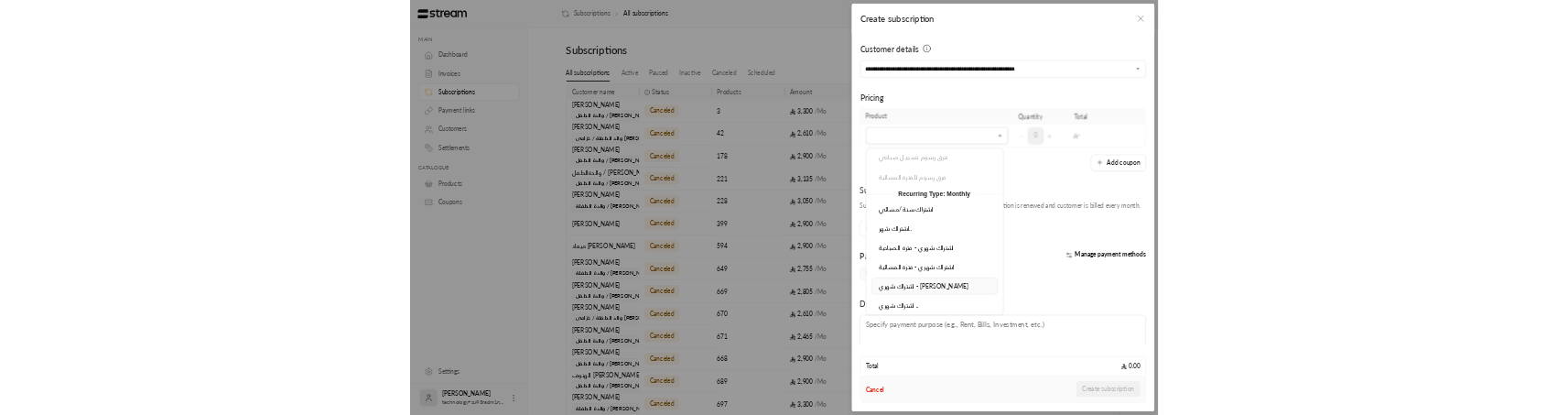
scroll to position [1989, 0]
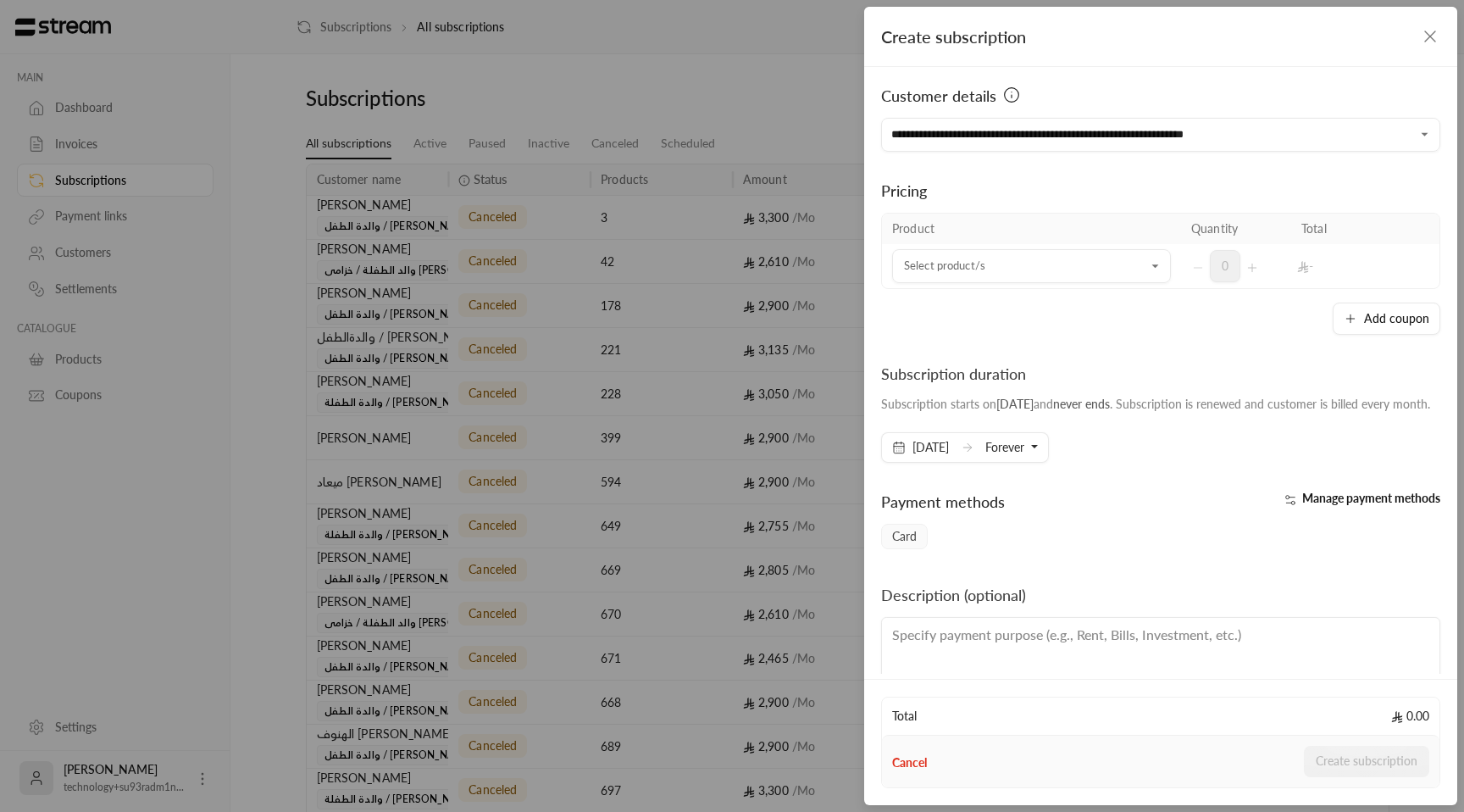
click at [1119, 206] on div "Pricing Product Quantity Total Select product/s Select product/s 0 - Add coupon" at bounding box center [1161, 244] width 559 height 183
click at [1429, 35] on icon "button" at bounding box center [1430, 36] width 10 height 10
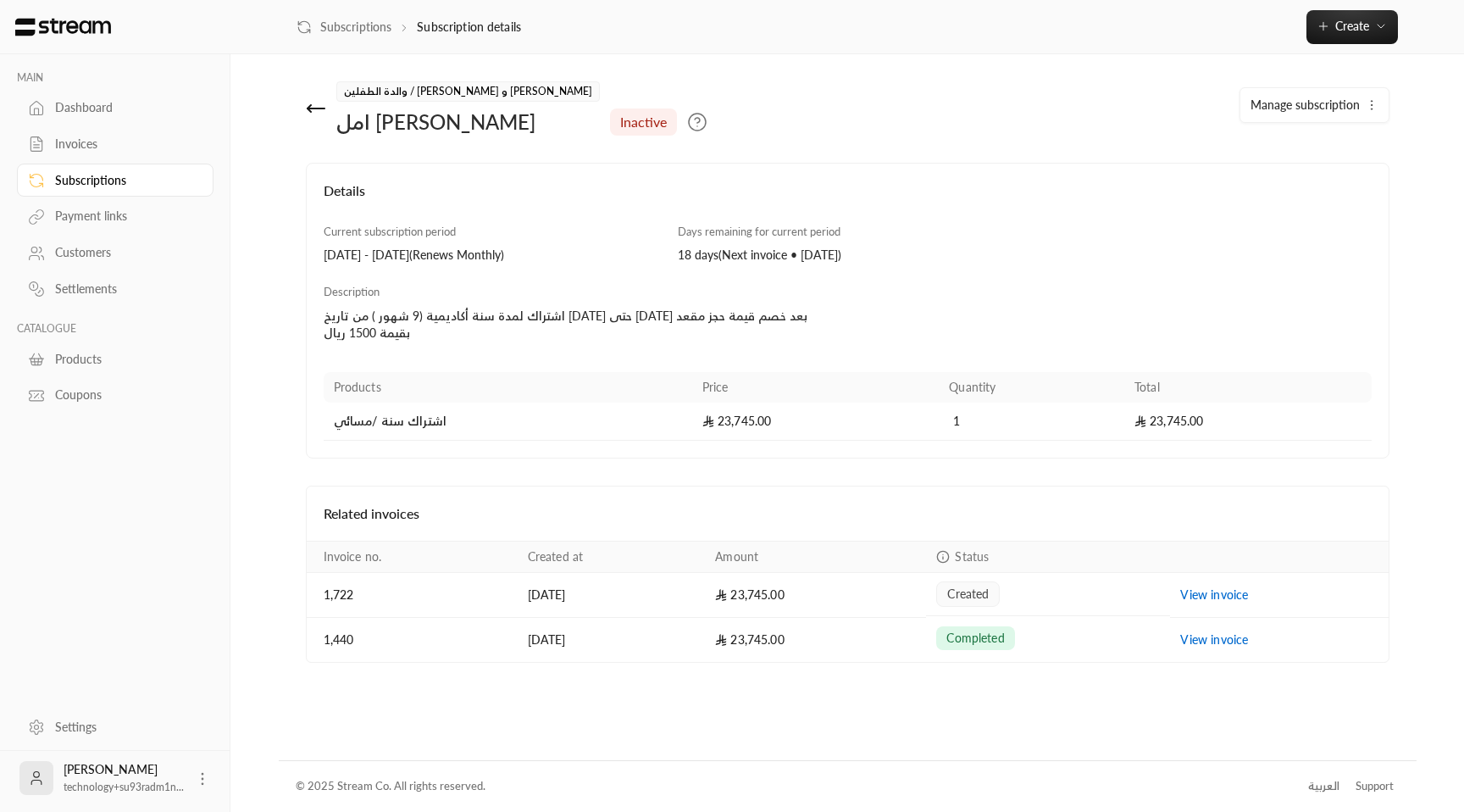
drag, startPoint x: 449, startPoint y: 340, endPoint x: 324, endPoint y: 319, distance: 126.8
click at [324, 319] on div "اشتراك لمدة سنة أكاديمية (9 شهور ) من تاريخ [DATE] حتى [DATE] بعد خصم قيمة حجز …" at bounding box center [582, 324] width 516 height 34
drag, startPoint x: 448, startPoint y: 334, endPoint x: 434, endPoint y: 330, distance: 14.6
click at [447, 334] on div "اشتراك لمدة سنة أكاديمية (9 شهور ) من تاريخ [DATE] حتى [DATE] بعد خصم قيمة حجز …" at bounding box center [582, 324] width 516 height 34
drag, startPoint x: 424, startPoint y: 328, endPoint x: 323, endPoint y: 234, distance: 138.0
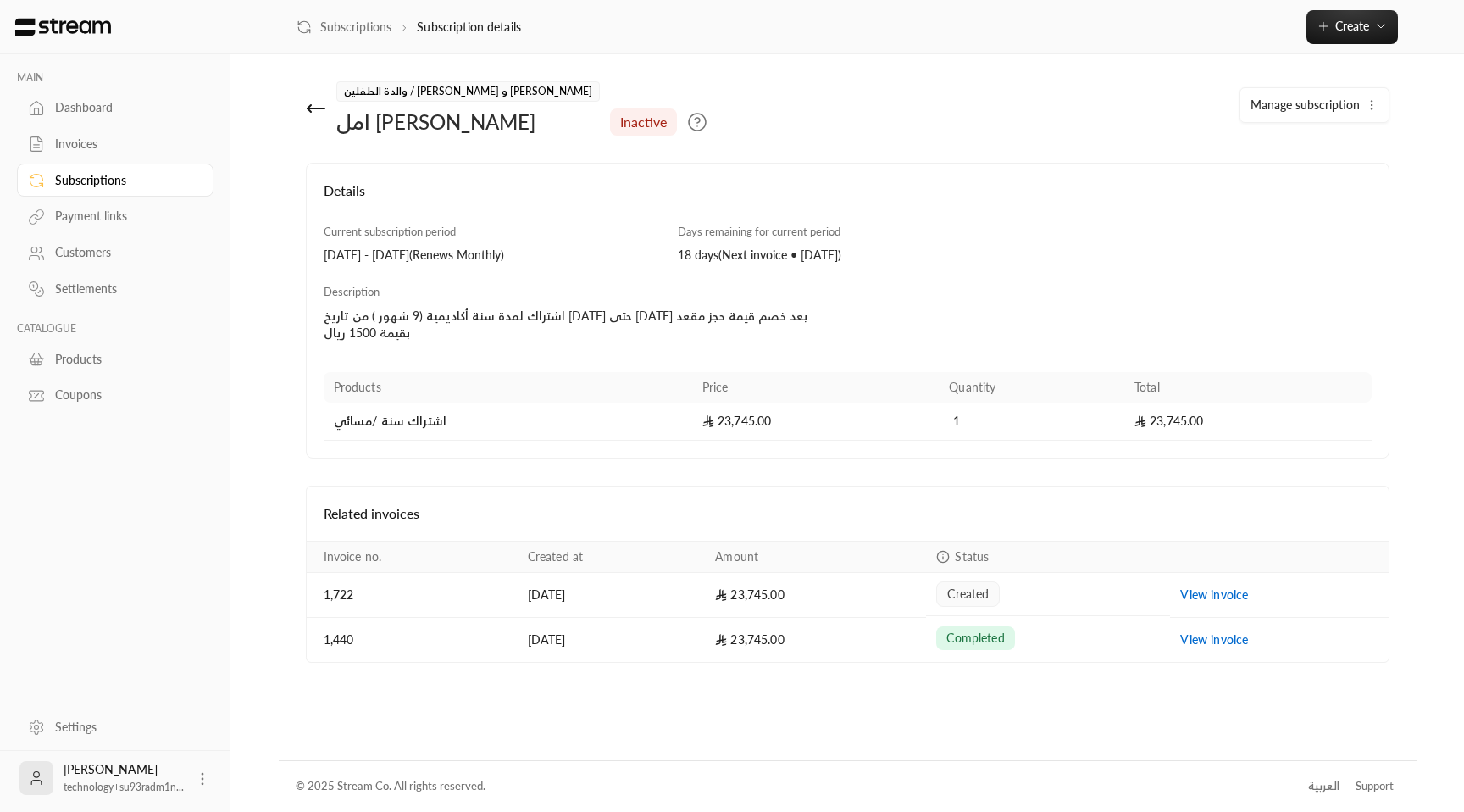
click at [323, 234] on div "Current subscription period 30/09/2025 - 31/10/2025 ( Renews Monthly ) Days rem…" at bounding box center [847, 293] width 1065 height 138
click at [371, 241] on div "Current subscription period 30/09/2025 - 31/10/2025 ( Renews Monthly )" at bounding box center [492, 244] width 355 height 41
drag, startPoint x: 334, startPoint y: 245, endPoint x: 605, endPoint y: 243, distance: 271.0
click at [605, 243] on div "Current subscription period 30/09/2025 - 31/10/2025 ( Renews Monthly )" at bounding box center [492, 244] width 355 height 41
drag, startPoint x: 503, startPoint y: 257, endPoint x: 523, endPoint y: 255, distance: 20.1
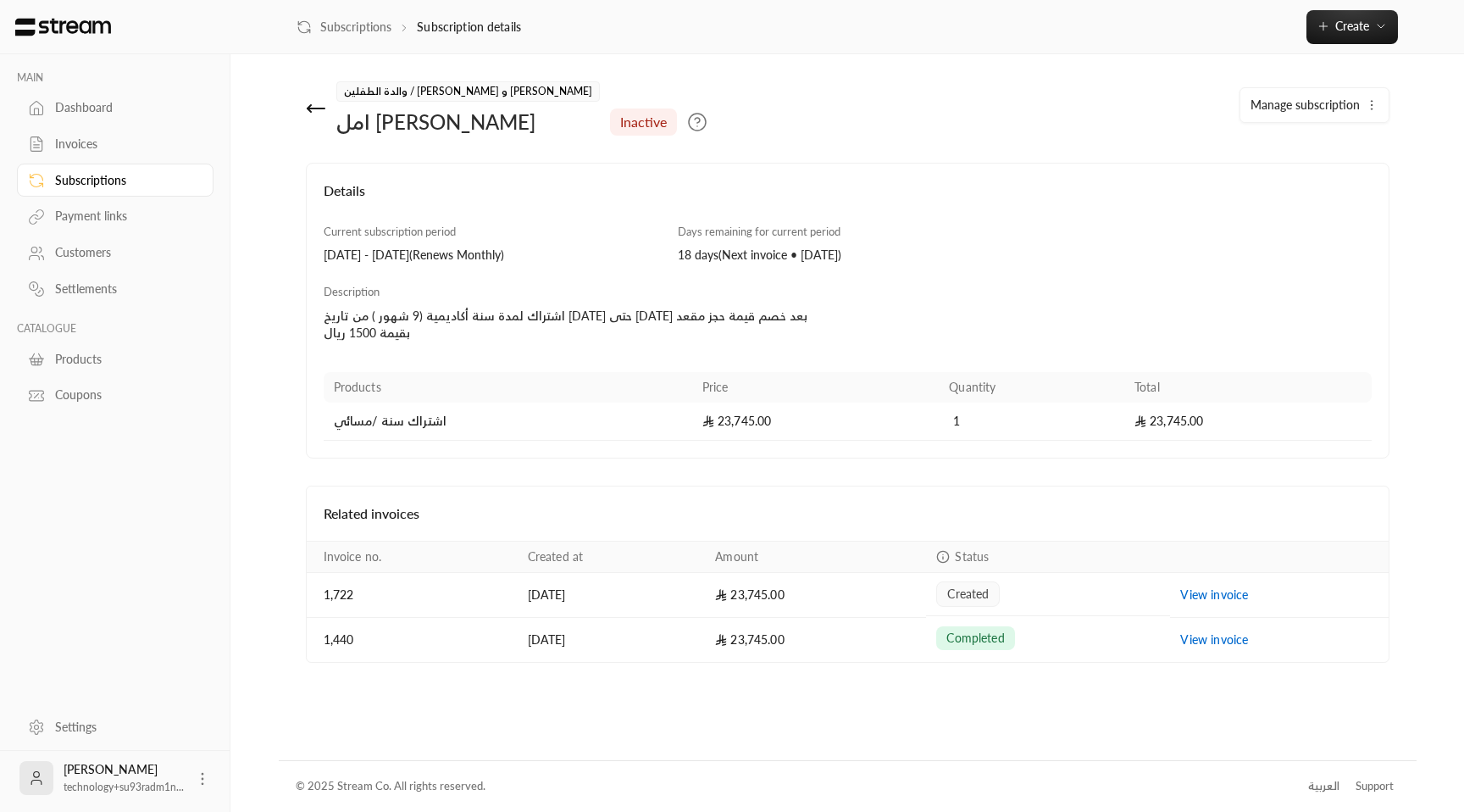
click at [503, 257] on div "30/09/2025 - 31/10/2025 ( Renews Monthly )" at bounding box center [493, 255] width 338 height 17
drag, startPoint x: 472, startPoint y: 256, endPoint x: 555, endPoint y: 256, distance: 83.0
click at [555, 256] on div "30/09/2025 - 31/10/2025 ( Renews Monthly )" at bounding box center [493, 255] width 338 height 17
click at [306, 106] on icon at bounding box center [316, 108] width 20 height 20
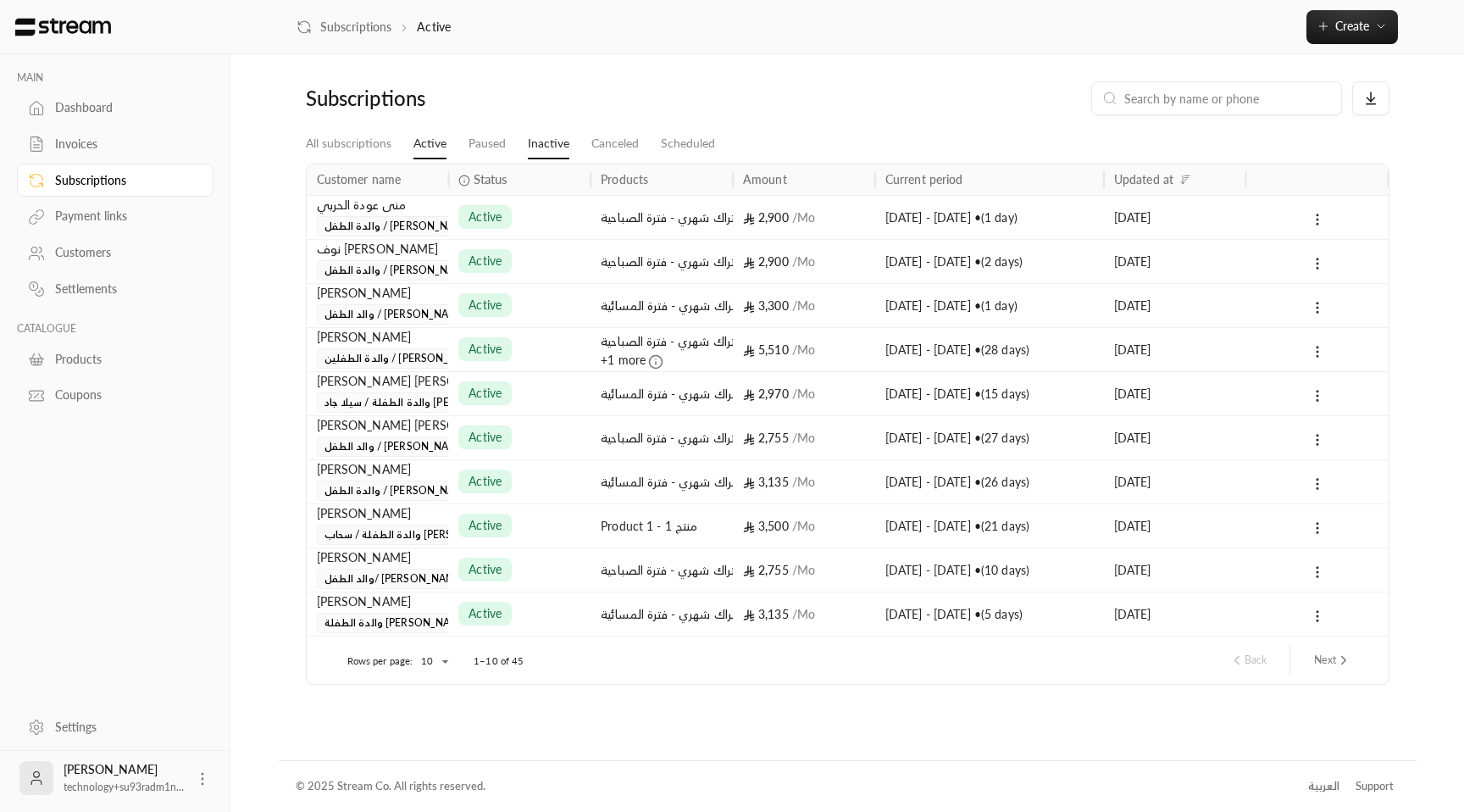
click at [546, 140] on link "Inactive" at bounding box center [548, 144] width 42 height 31
click at [147, 173] on div "Subscriptions" at bounding box center [123, 181] width 137 height 17
click at [378, 144] on link "All subscriptions" at bounding box center [348, 144] width 85 height 31
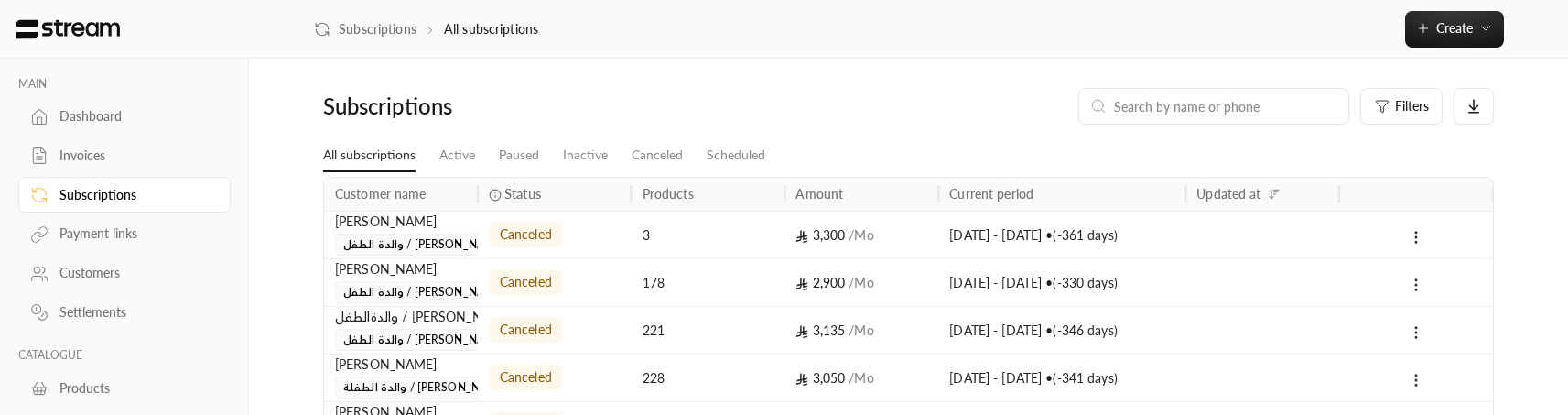
click at [448, 156] on link "Active" at bounding box center [457, 155] width 36 height 33
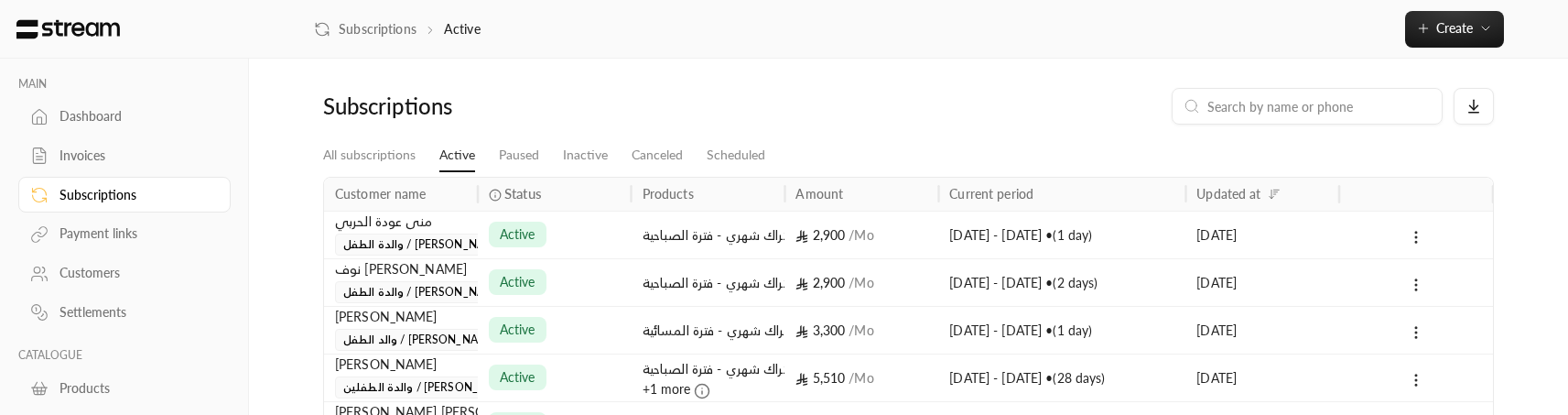
click at [128, 196] on div "Subscriptions" at bounding box center [133, 195] width 148 height 18
click at [467, 218] on div "منى عودة الحربي والدة الطفل / عبدالعزيز الصواف" at bounding box center [401, 234] width 154 height 48
